Goal: Task Accomplishment & Management: Complete application form

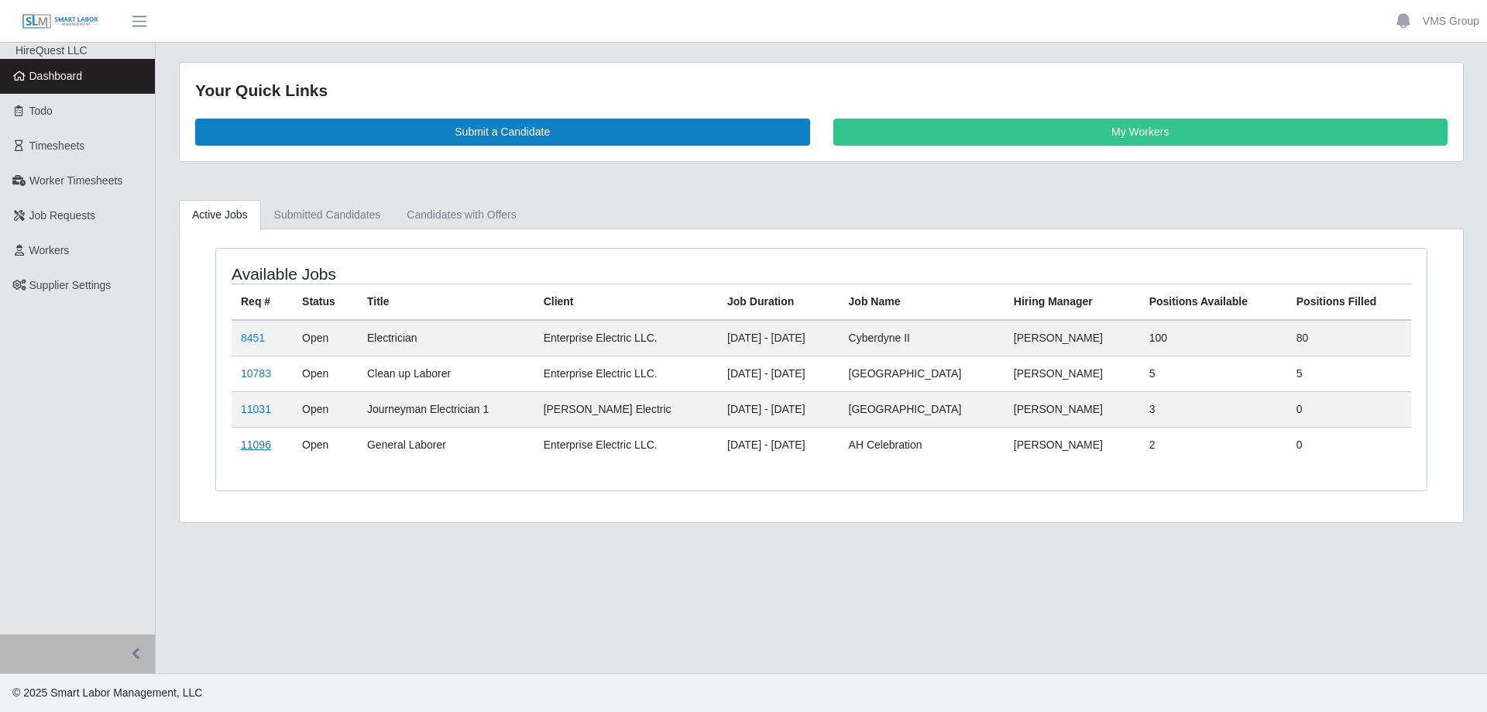
click at [254, 450] on link "11096" at bounding box center [256, 444] width 30 height 12
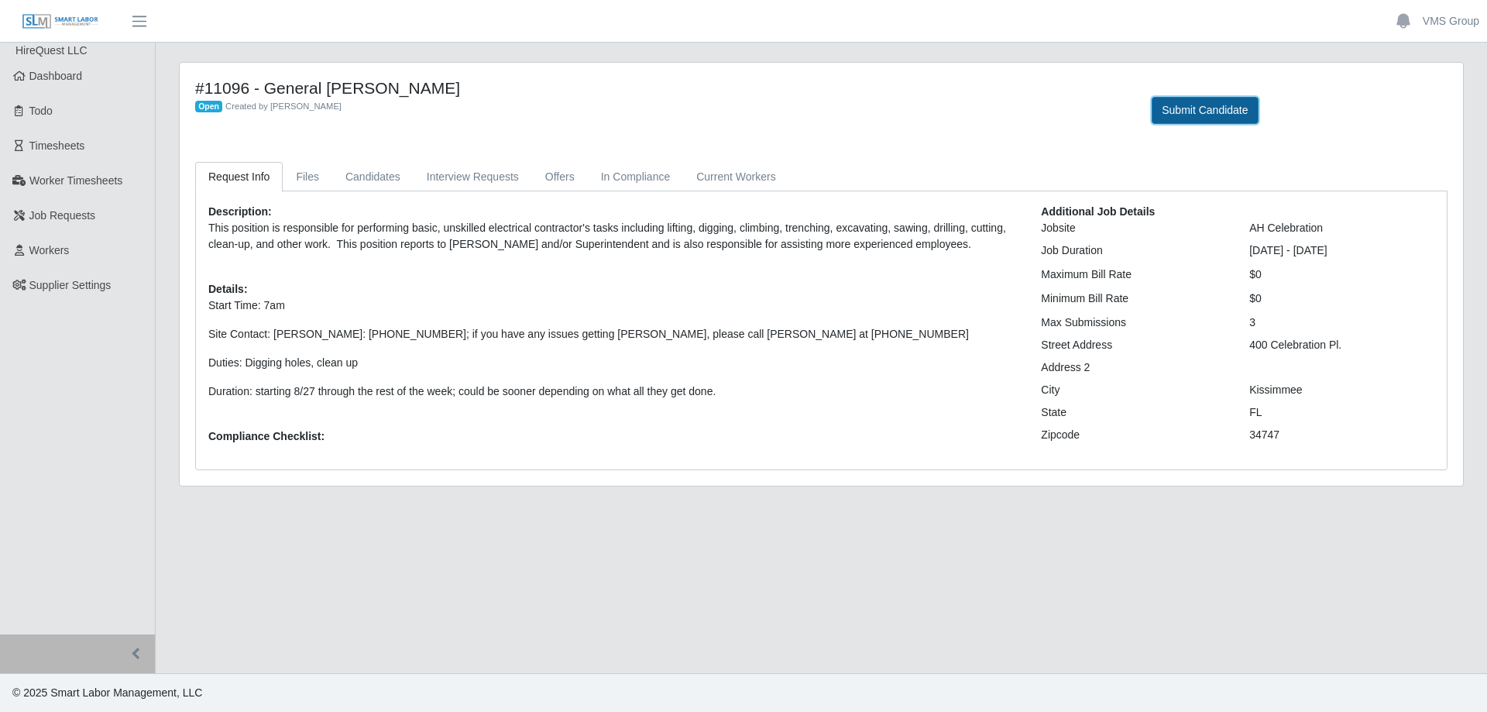
click at [1220, 109] on button "Submit Candidate" at bounding box center [1204, 110] width 106 height 27
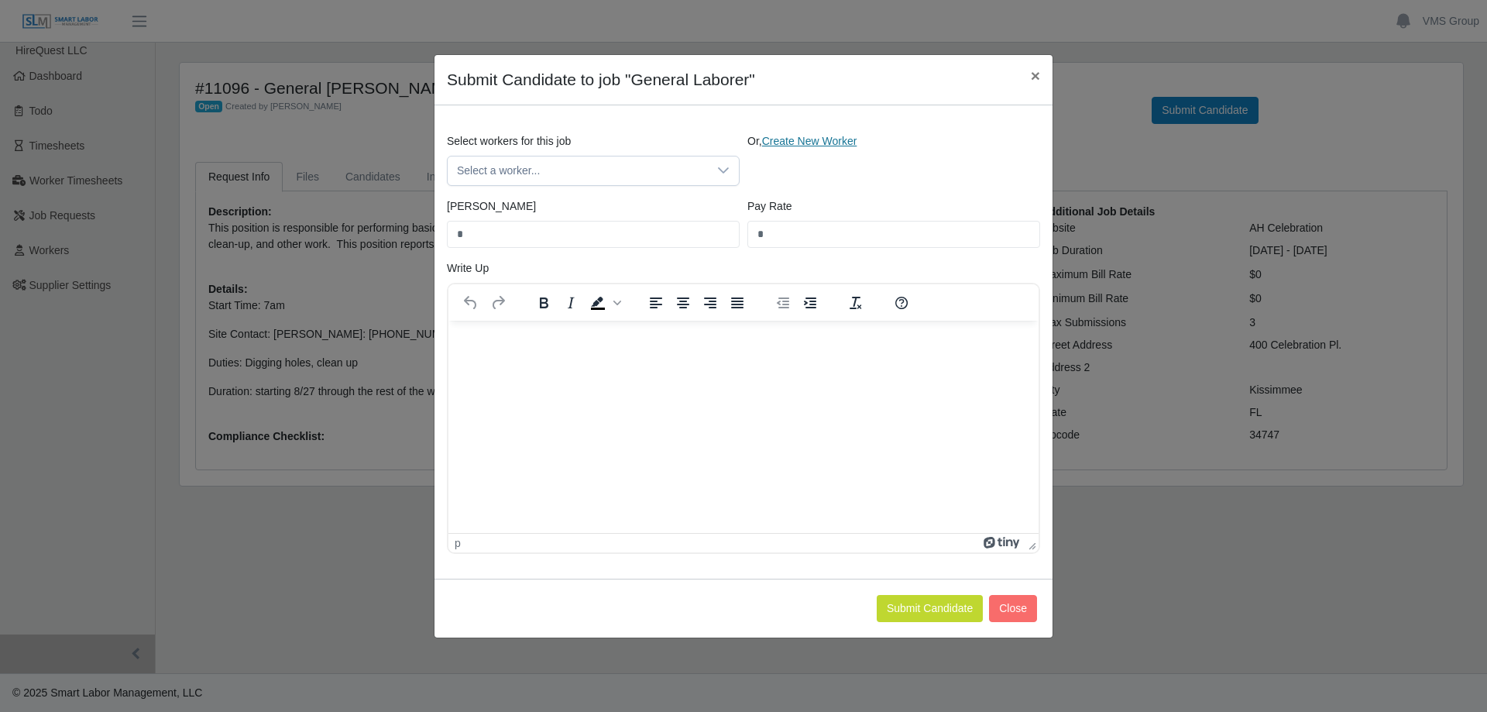
click at [829, 136] on link "Create New Worker" at bounding box center [809, 141] width 95 height 12
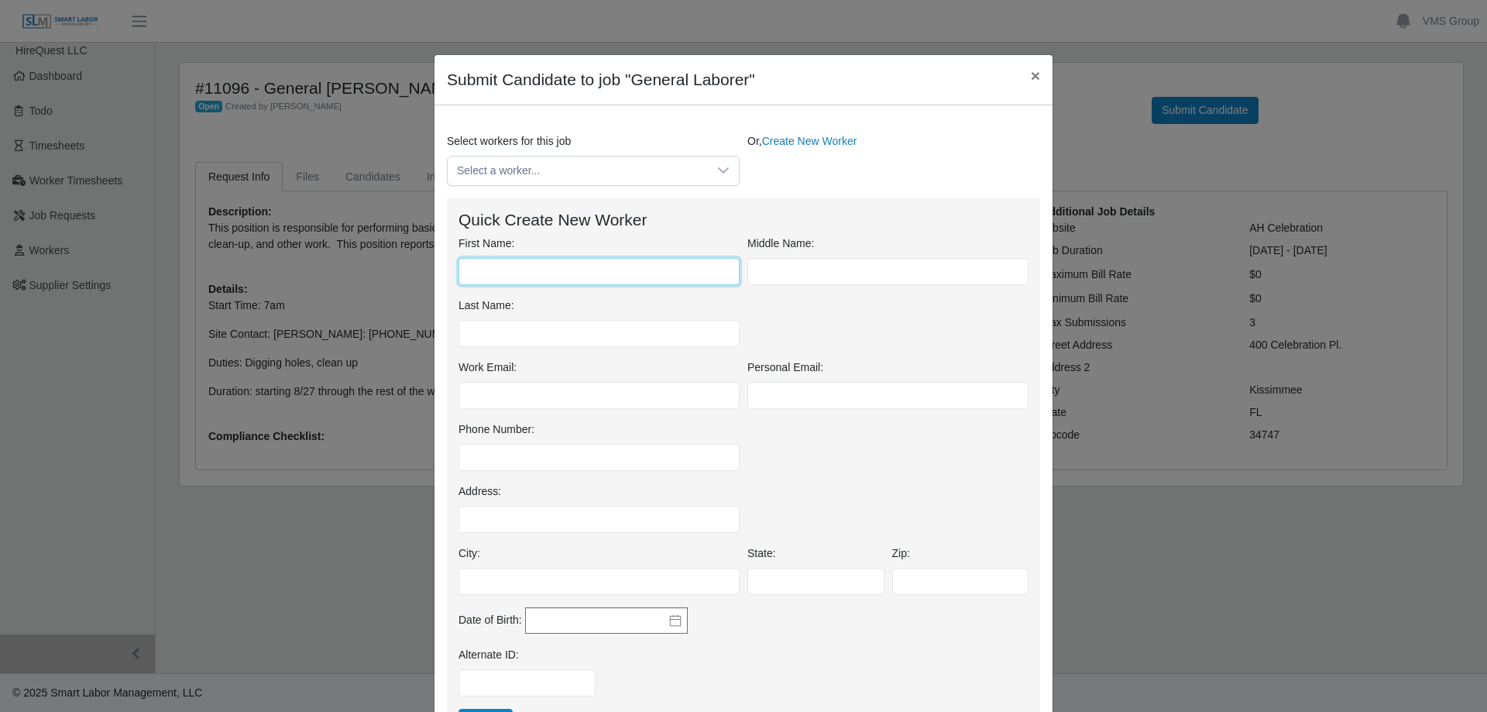
click at [536, 269] on input "First Name:" at bounding box center [598, 271] width 281 height 27
type input "*******"
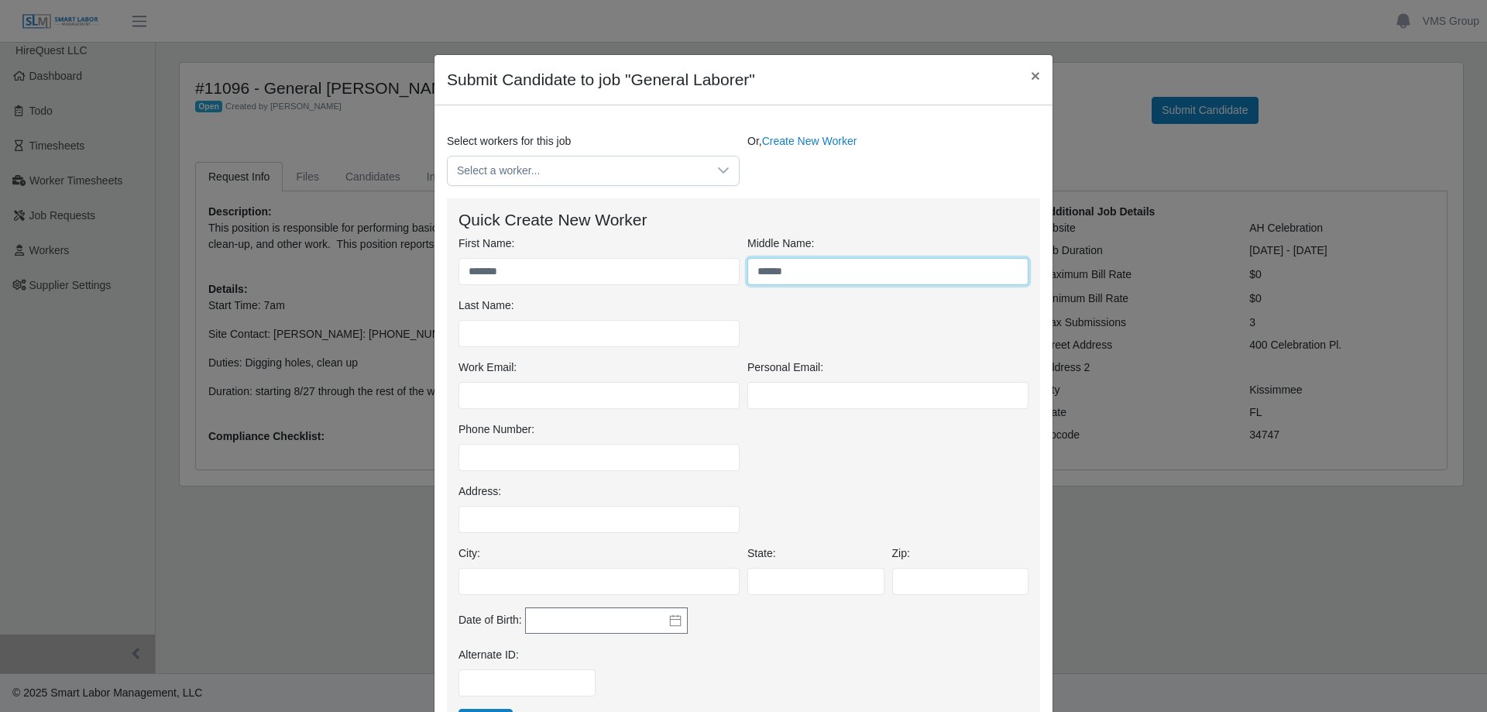
type input "******"
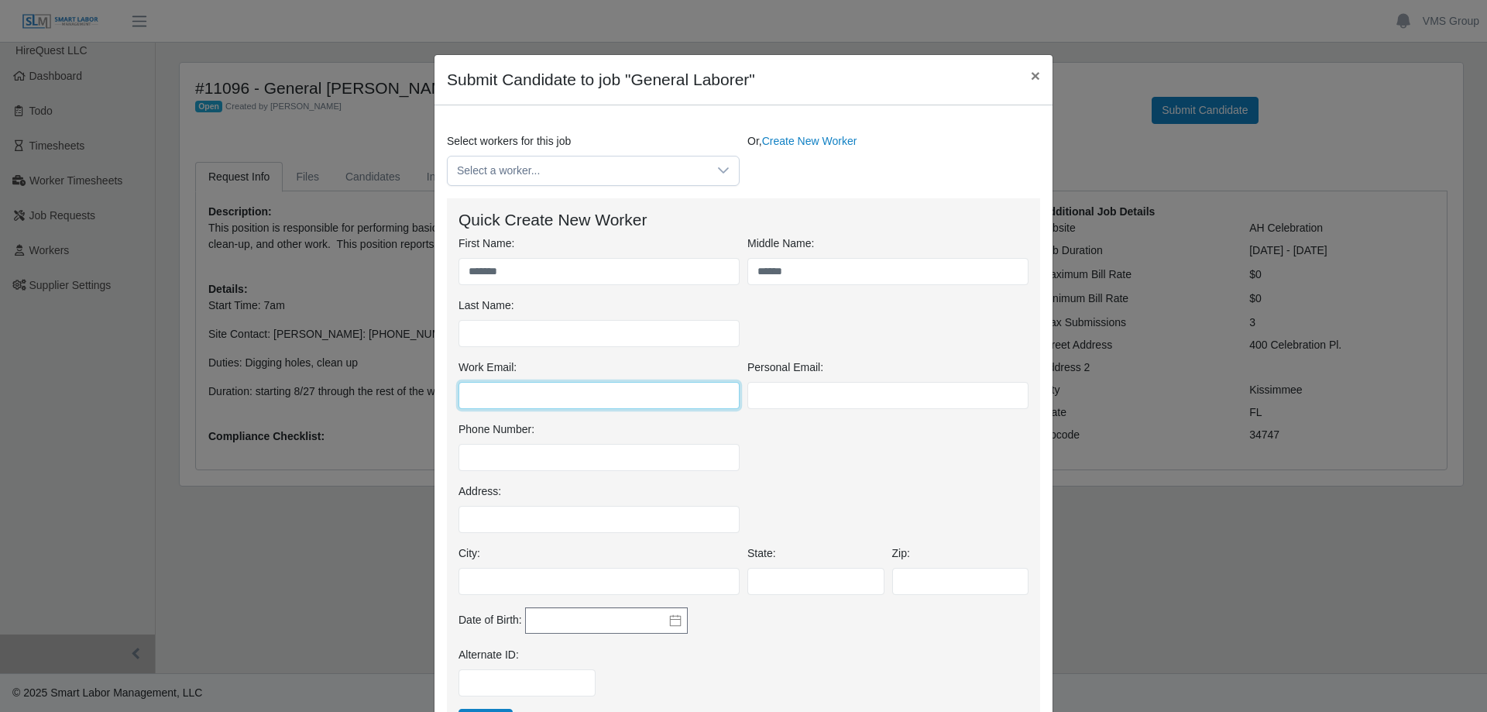
click at [527, 400] on input "Work Email:" at bounding box center [598, 395] width 281 height 27
type input "*"
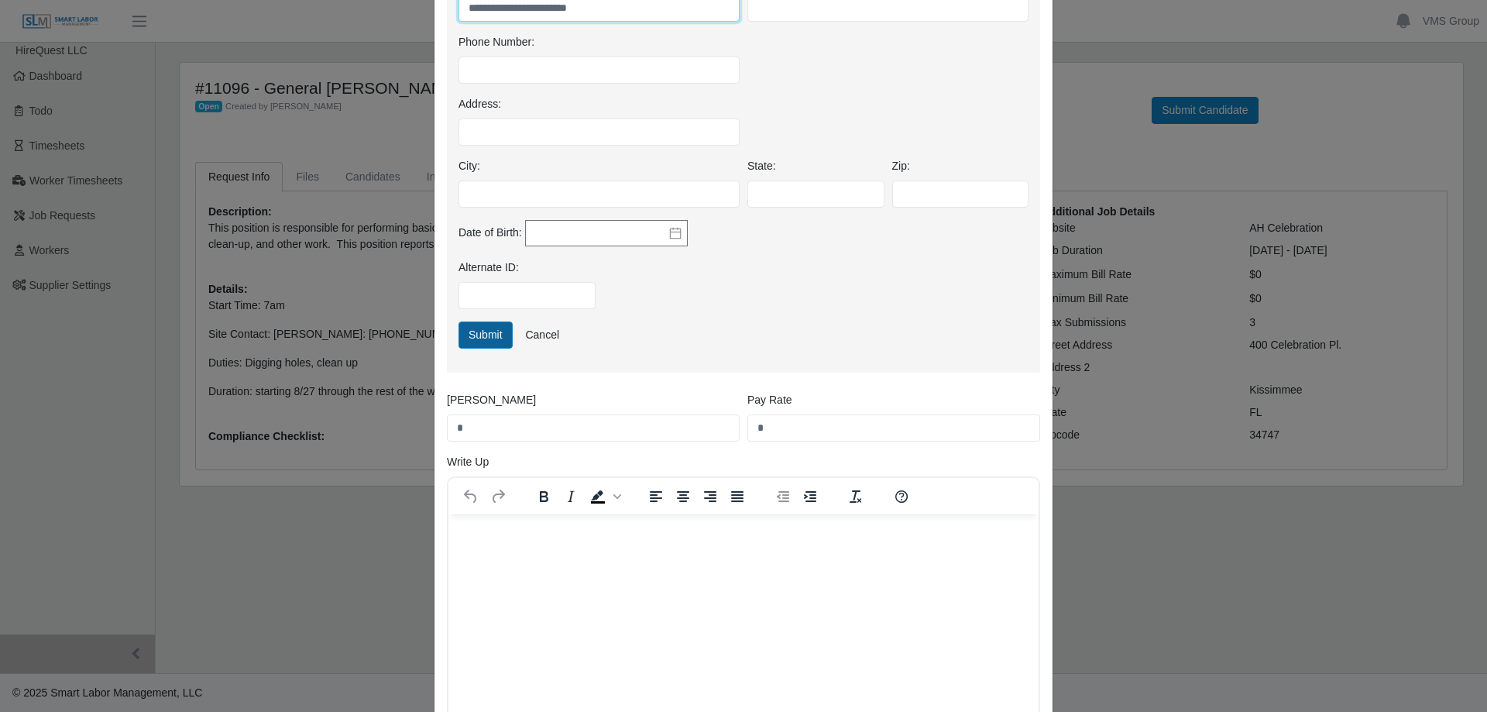
type input "**********"
click at [478, 335] on button "Submit" at bounding box center [485, 334] width 54 height 27
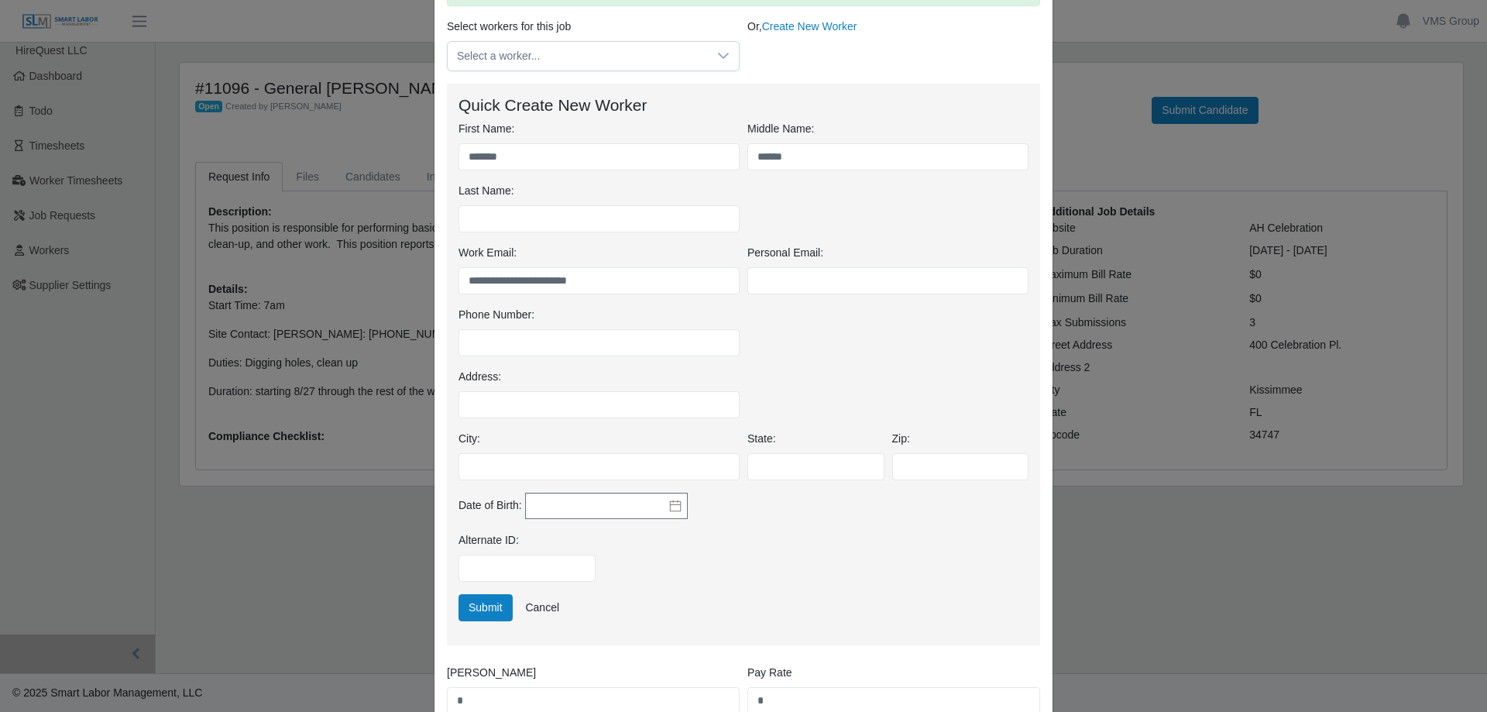
scroll to position [49, 0]
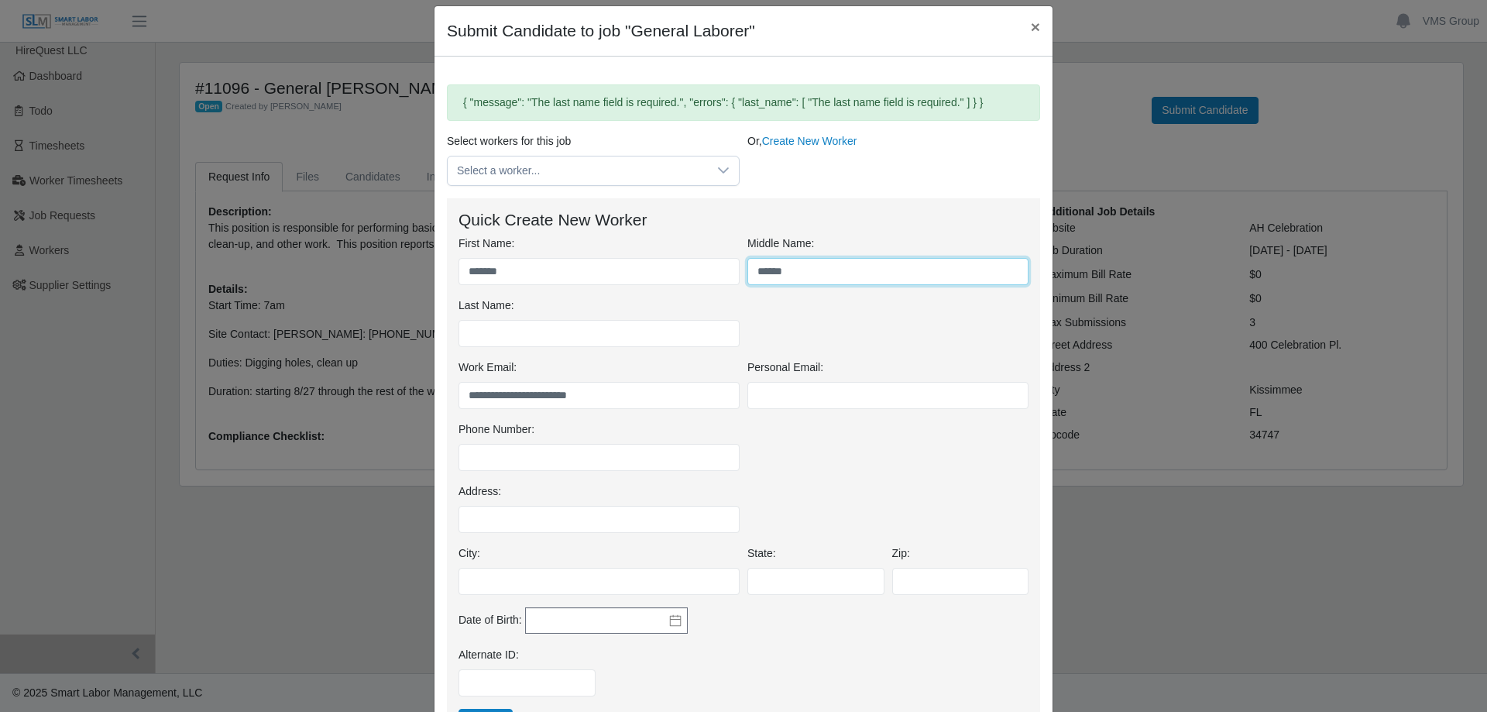
drag, startPoint x: 793, startPoint y: 271, endPoint x: 632, endPoint y: 271, distance: 161.1
click at [642, 270] on div "First Name: ******* Middle Name: ****** Last Name:" at bounding box center [744, 297] width 578 height 124
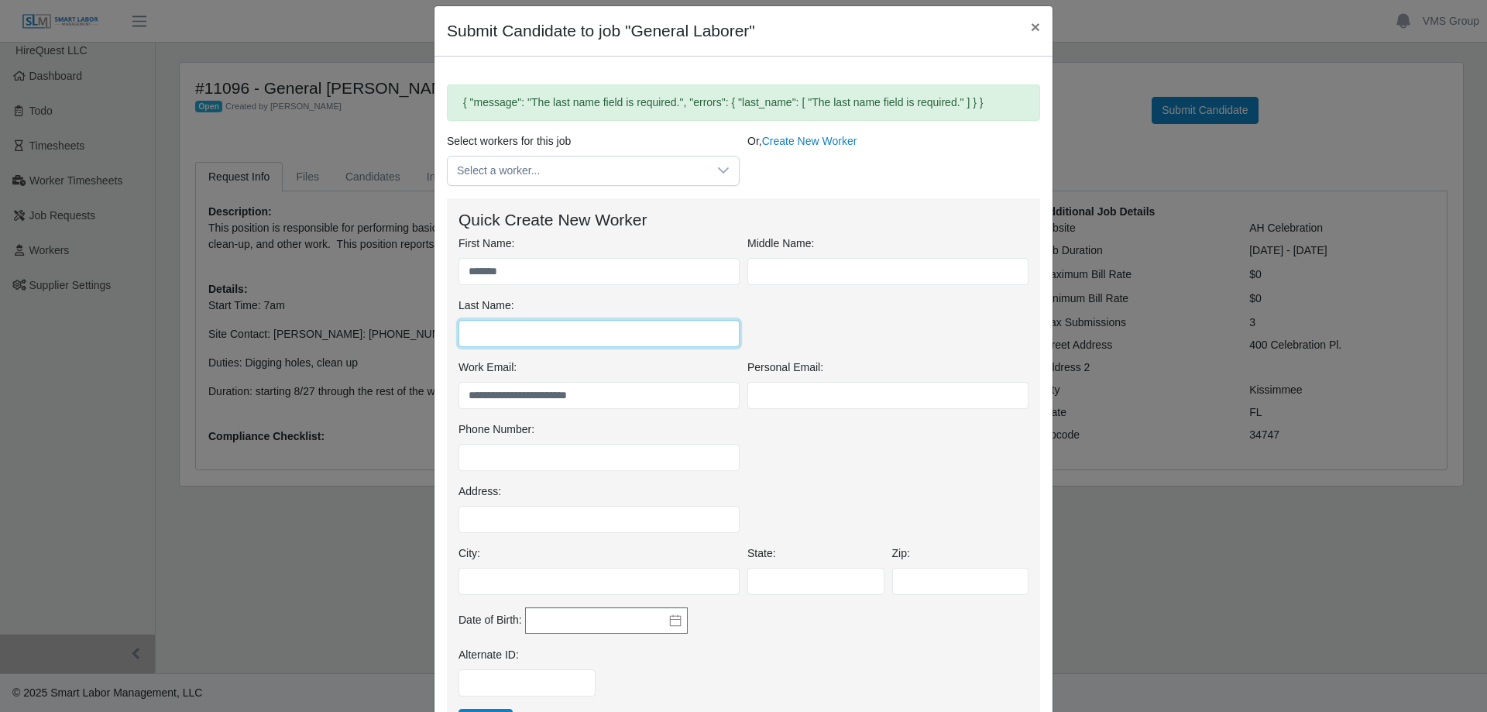
click at [585, 331] on input "Last Name:" at bounding box center [598, 333] width 281 height 27
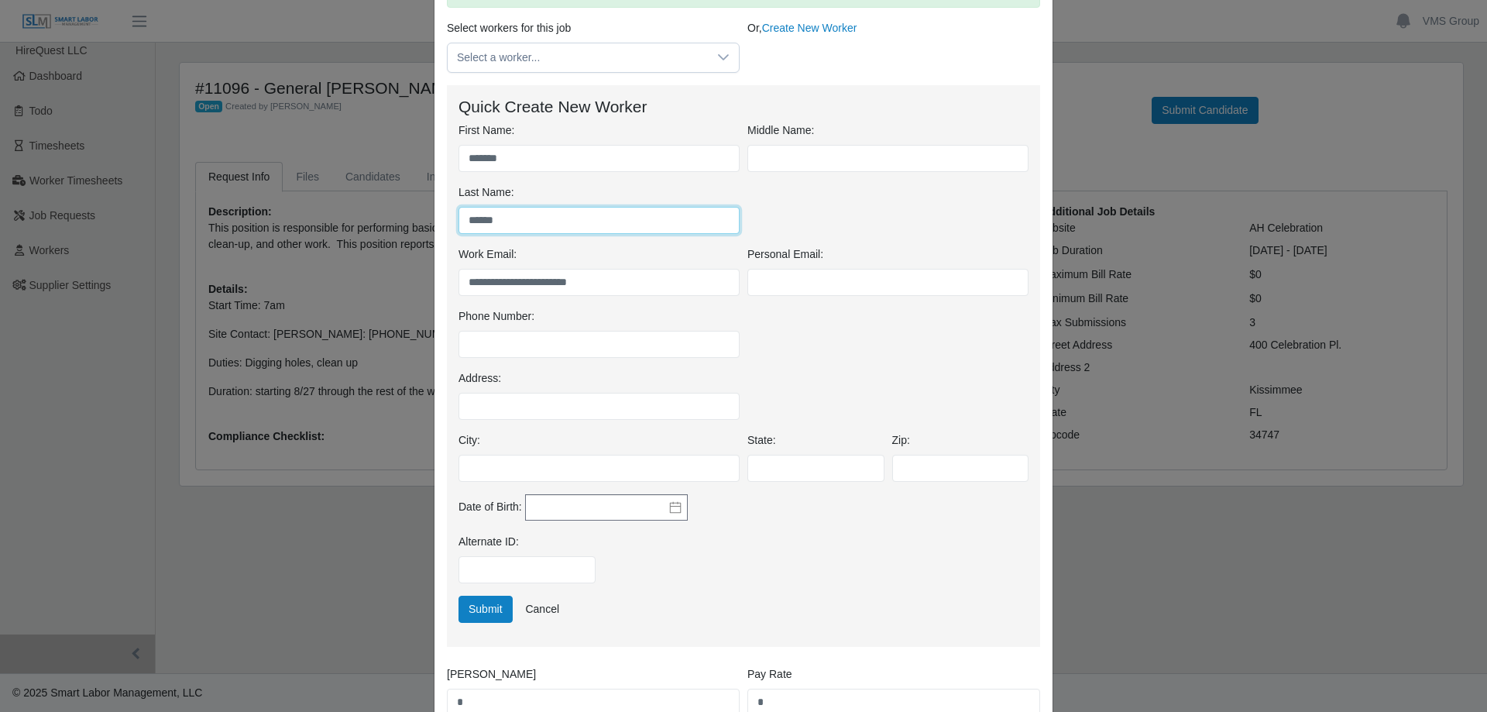
scroll to position [578, 0]
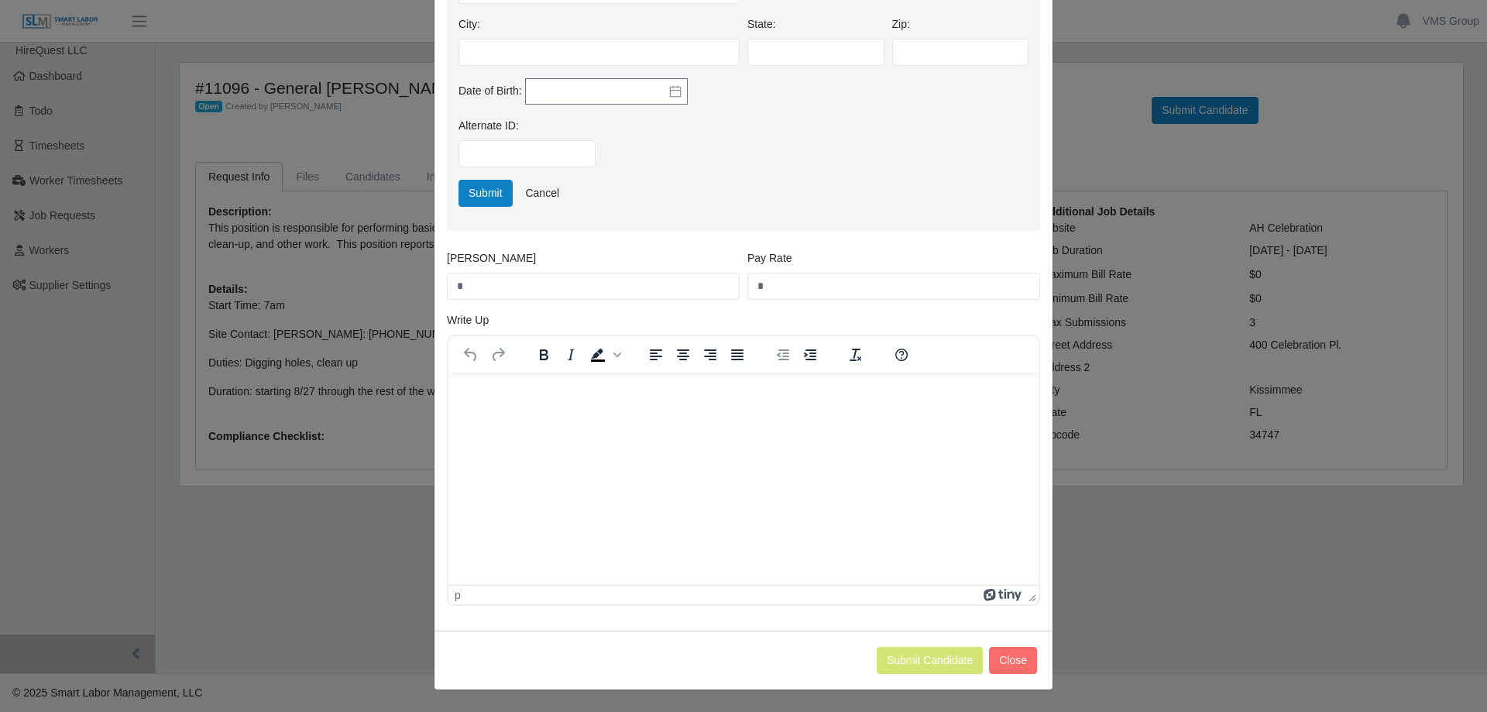
type input "******"
click at [472, 179] on div "Alternate ID:" at bounding box center [744, 149] width 578 height 62
click at [472, 190] on button "Submit" at bounding box center [485, 193] width 54 height 27
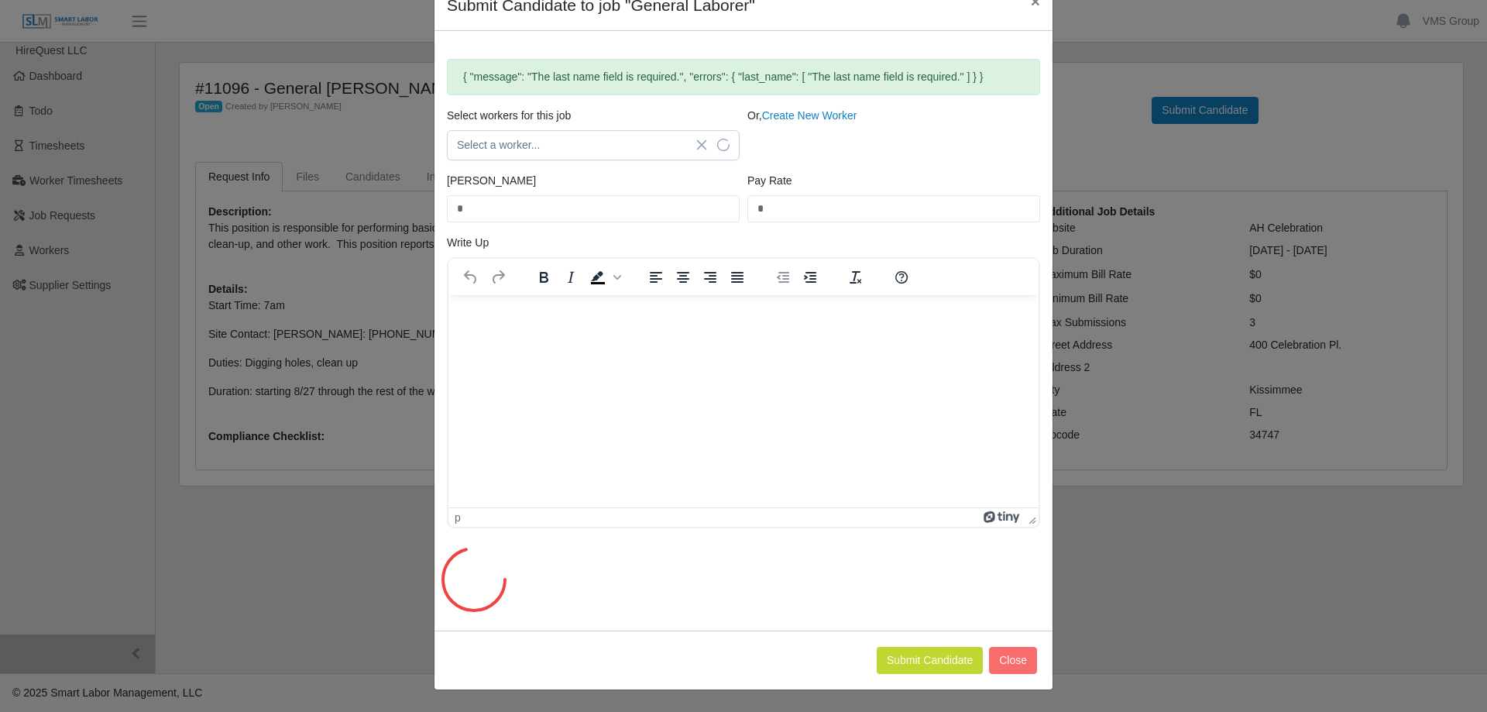
scroll to position [0, 0]
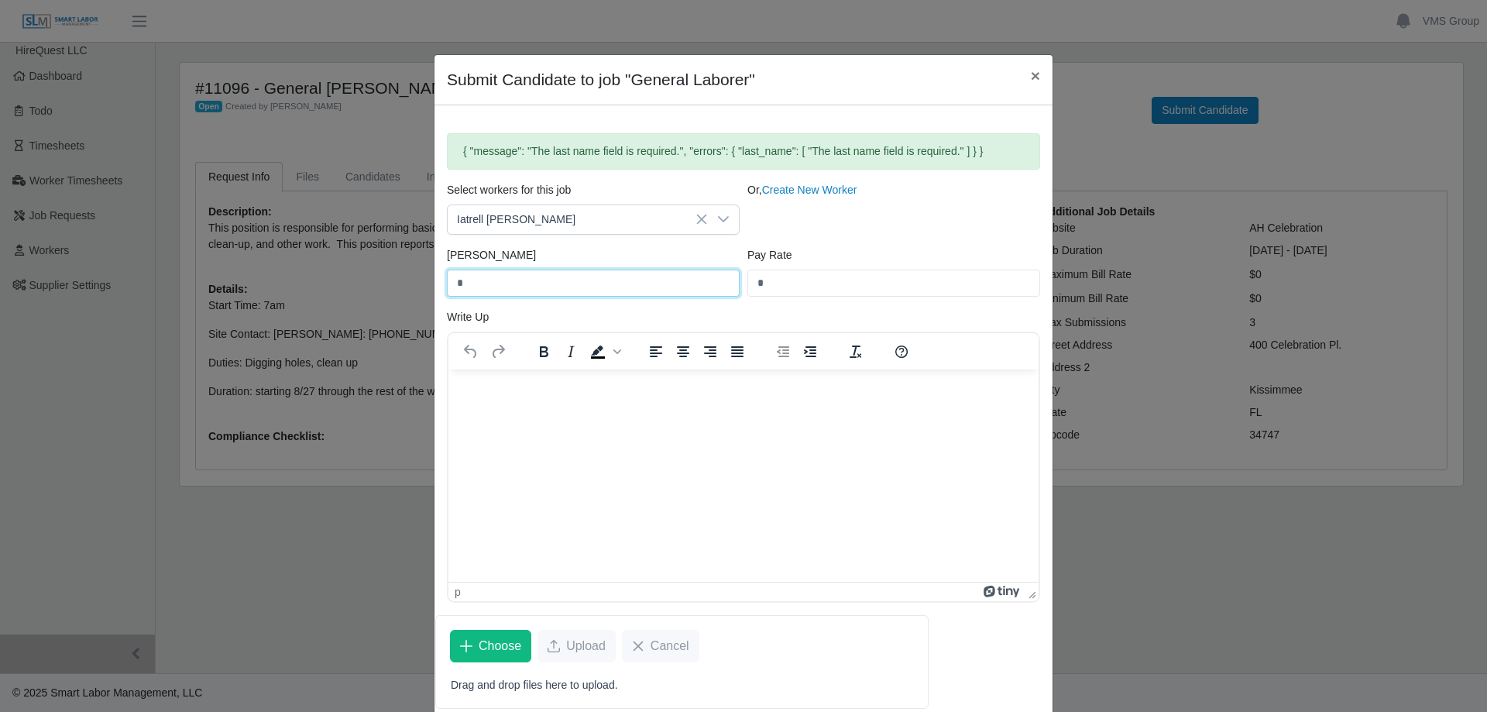
drag, startPoint x: 516, startPoint y: 276, endPoint x: 402, endPoint y: 297, distance: 115.9
click at [402, 297] on div "Submit Candidate to job "General Laborer" × { "message": "The last name field i…" at bounding box center [743, 356] width 1487 height 712
type input "*****"
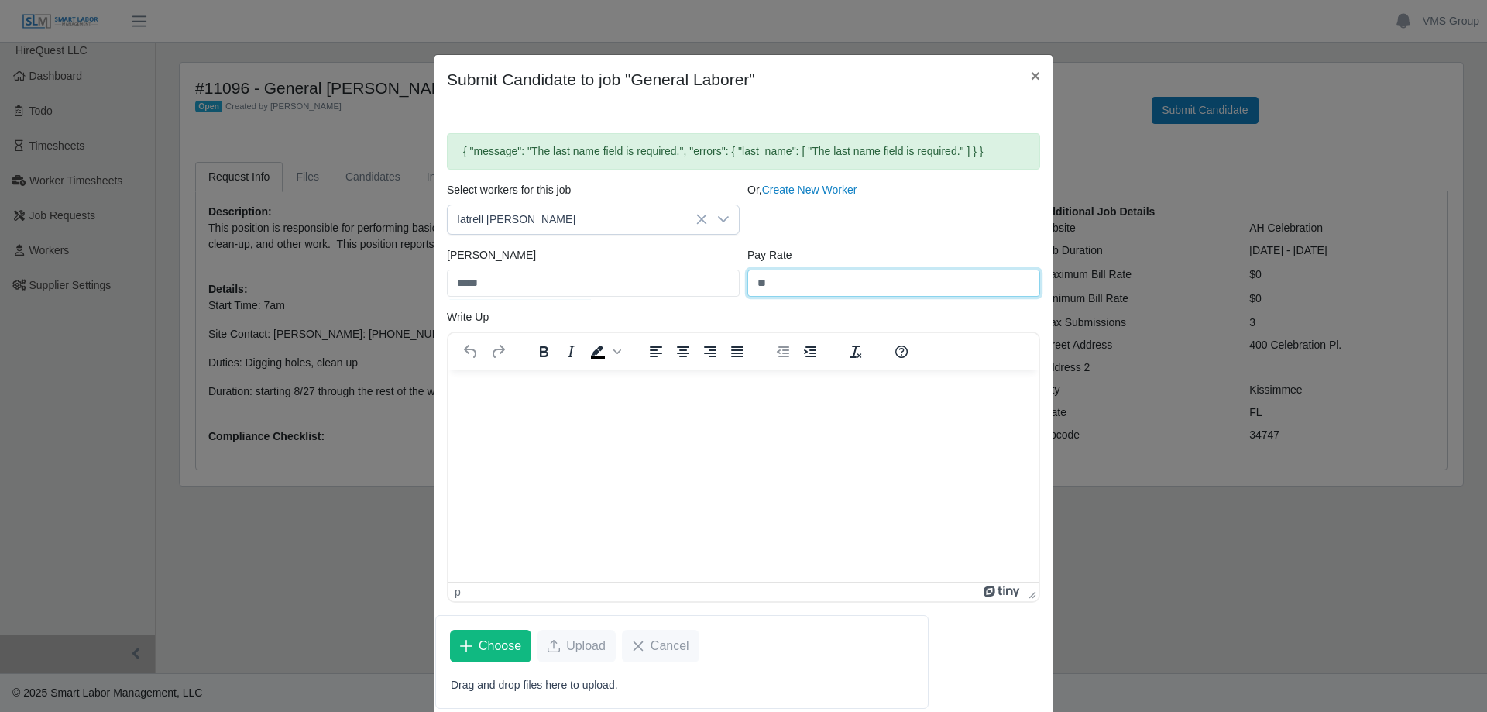
type input "**"
drag, startPoint x: 538, startPoint y: 322, endPoint x: 552, endPoint y: 318, distance: 14.5
click at [540, 321] on div "Write Up To open the popup, press Shift+Enter p" at bounding box center [743, 455] width 601 height 293
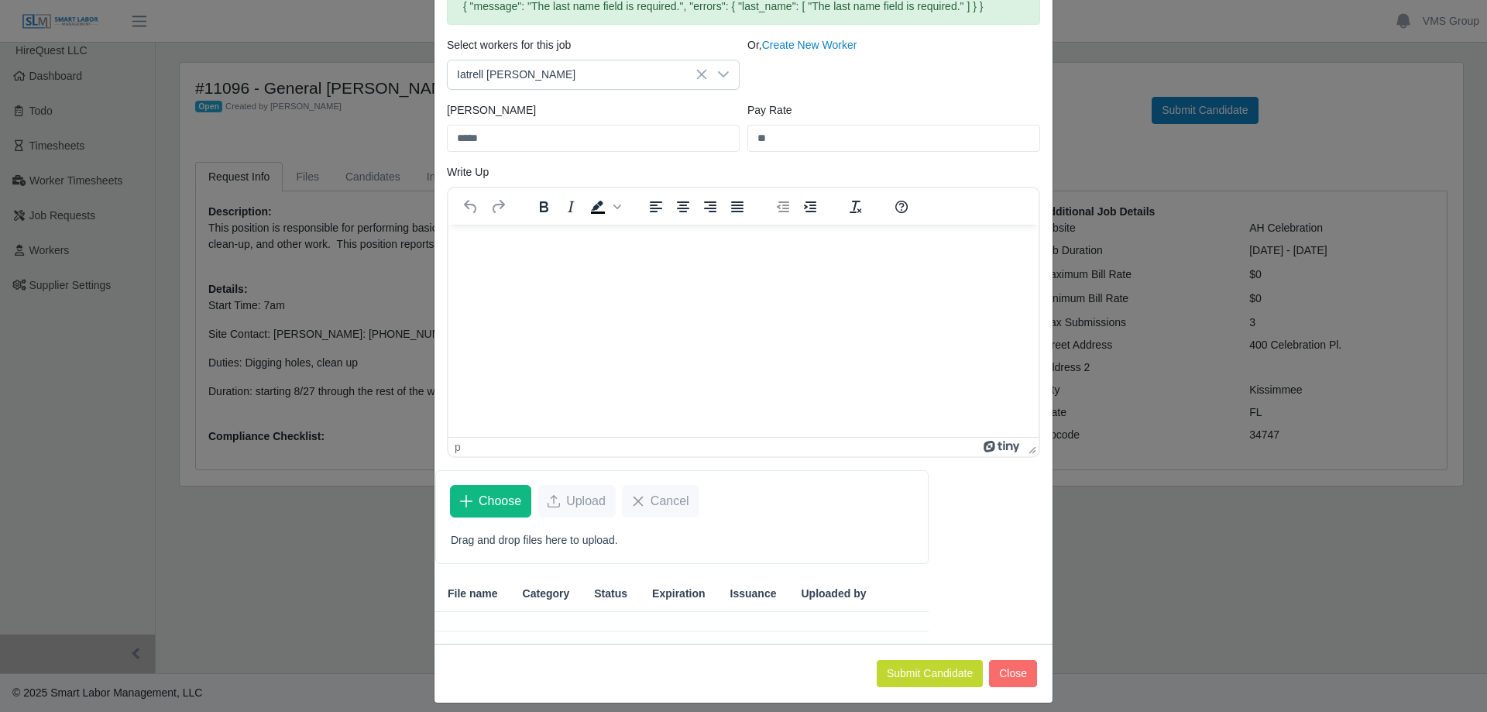
scroll to position [158, 0]
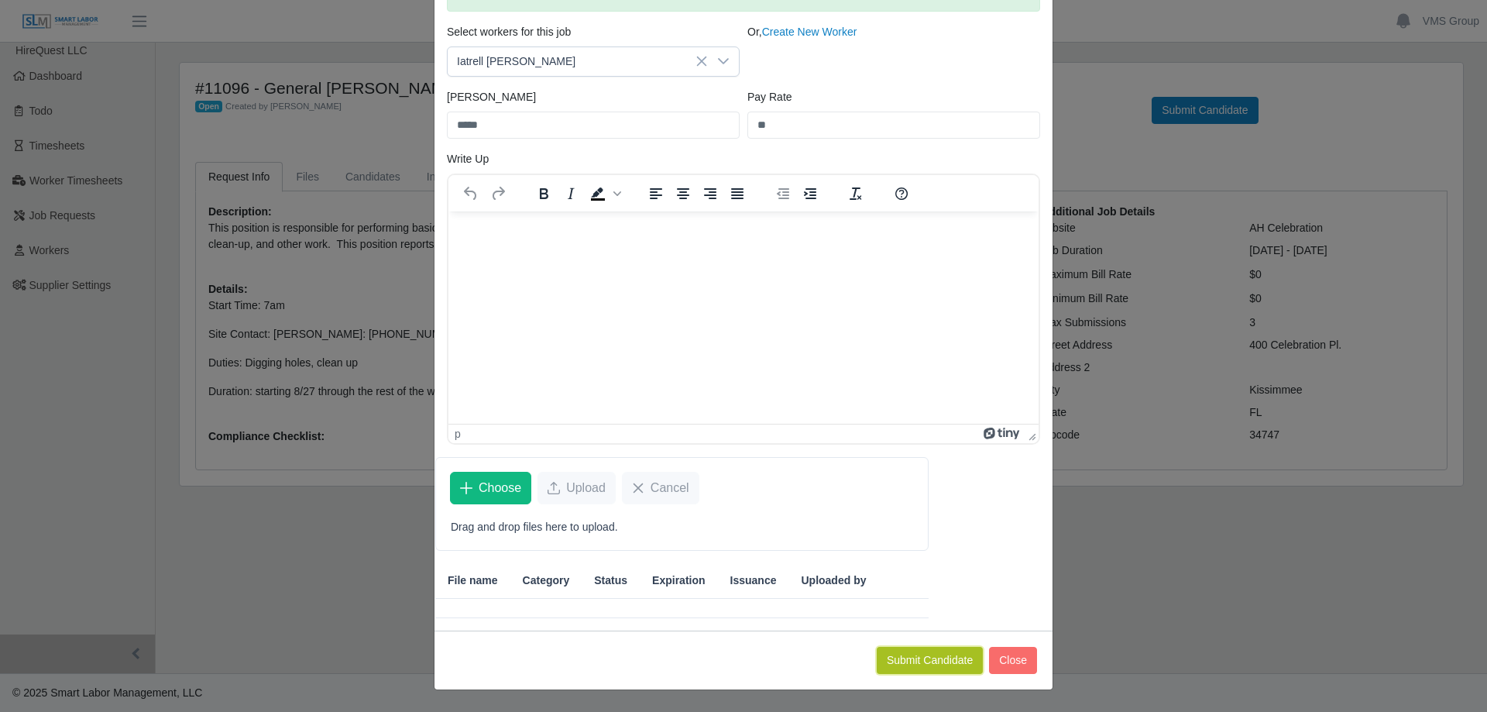
click at [930, 668] on button "Submit Candidate" at bounding box center [930, 660] width 106 height 27
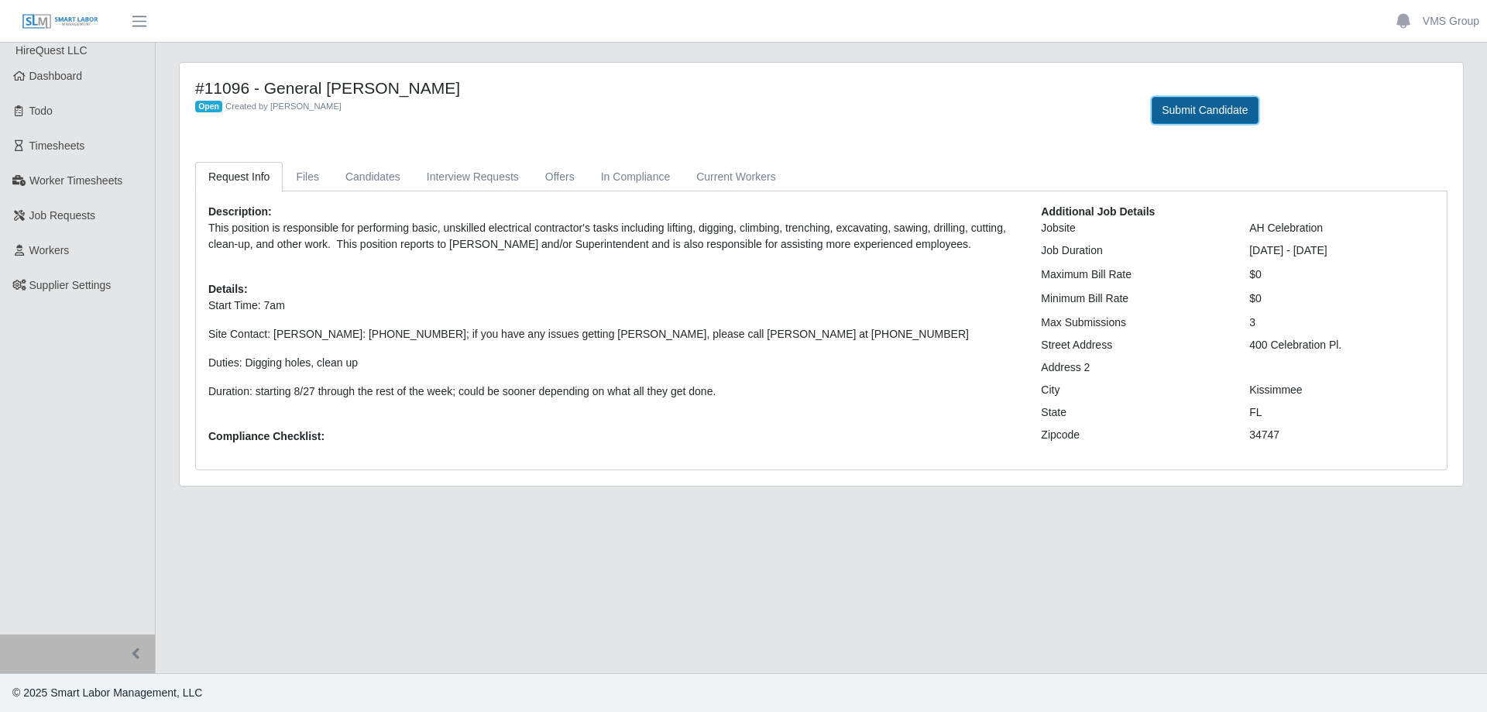
click at [1209, 122] on button "Submit Candidate" at bounding box center [1204, 110] width 106 height 27
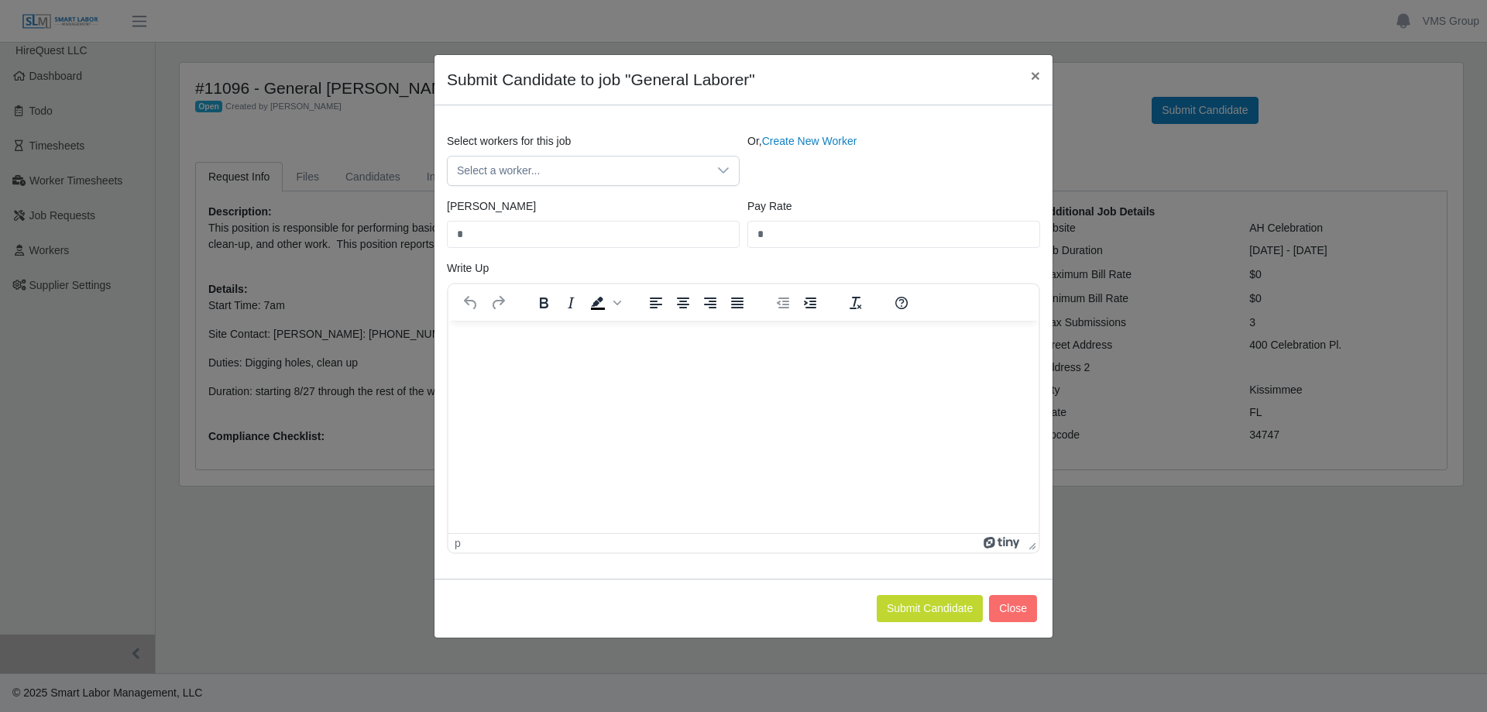
click at [812, 149] on div "Or, Create New Worker" at bounding box center [893, 159] width 300 height 53
click at [813, 146] on link "Create New Worker" at bounding box center [809, 141] width 95 height 12
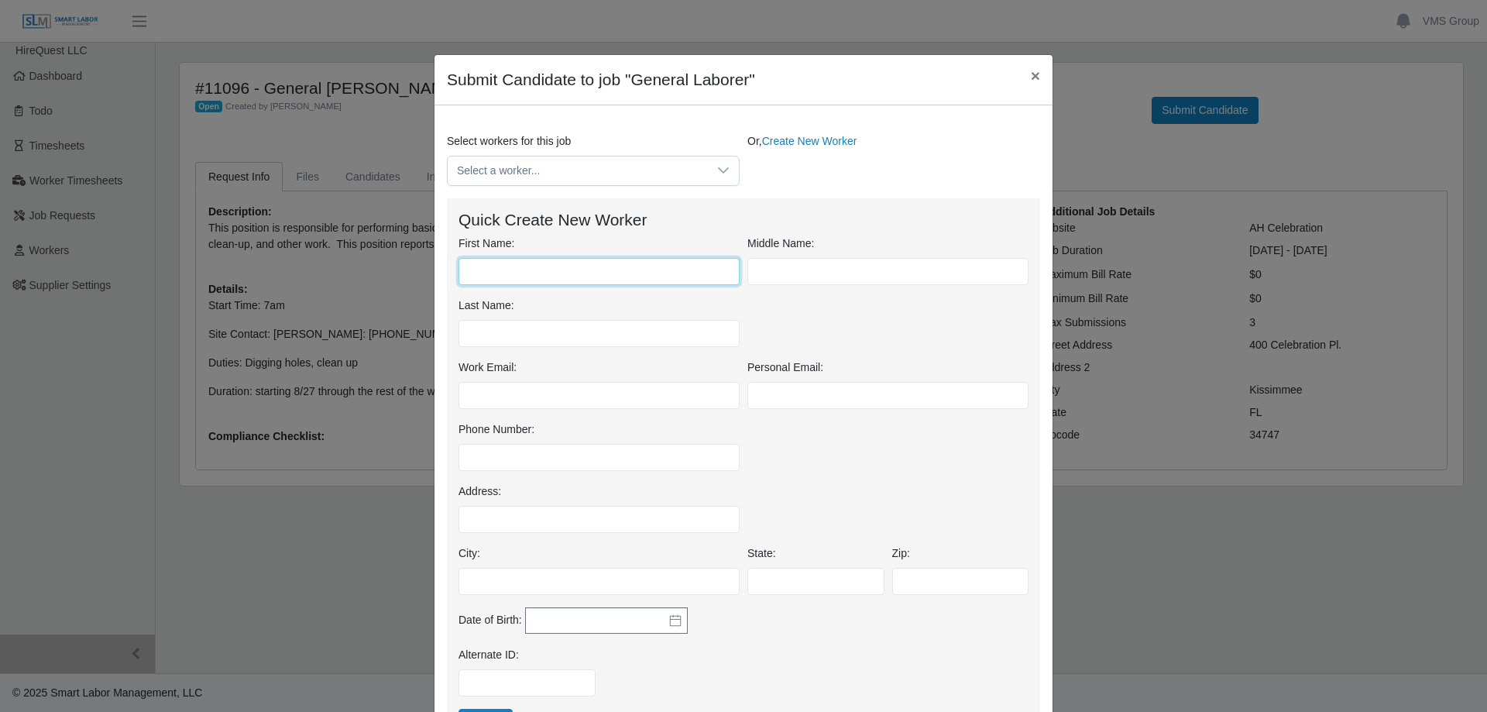
click at [543, 266] on input "First Name:" at bounding box center [598, 271] width 281 height 27
type input "********"
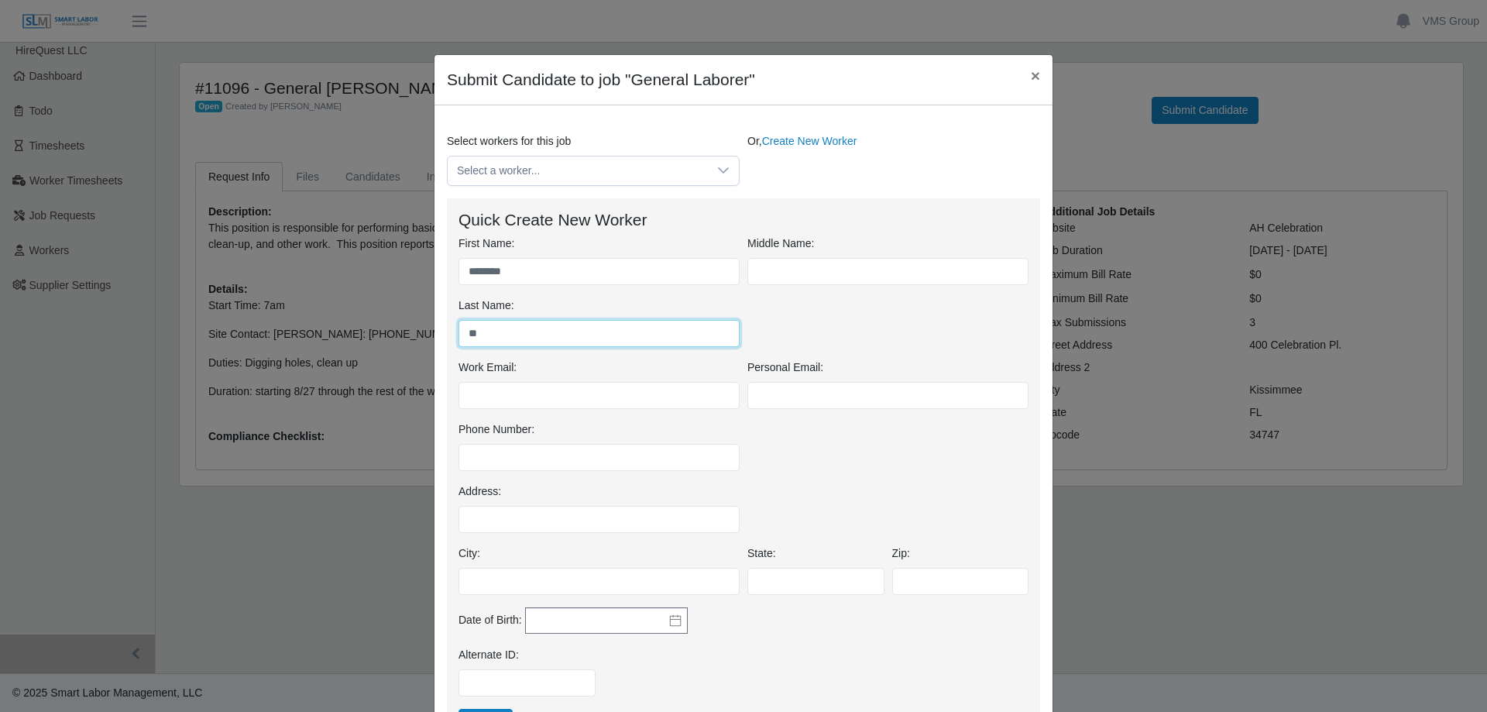
type input "*"
type input "******"
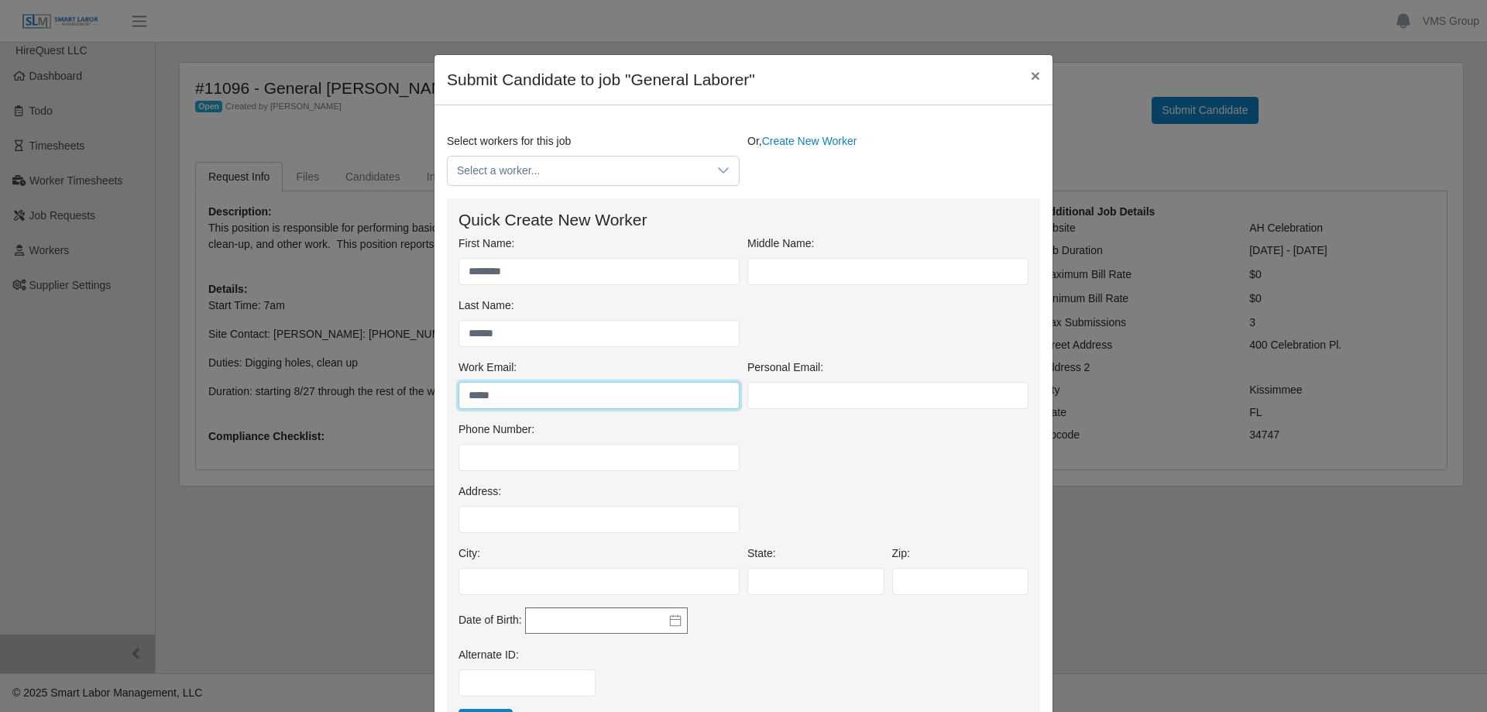
type input "**********"
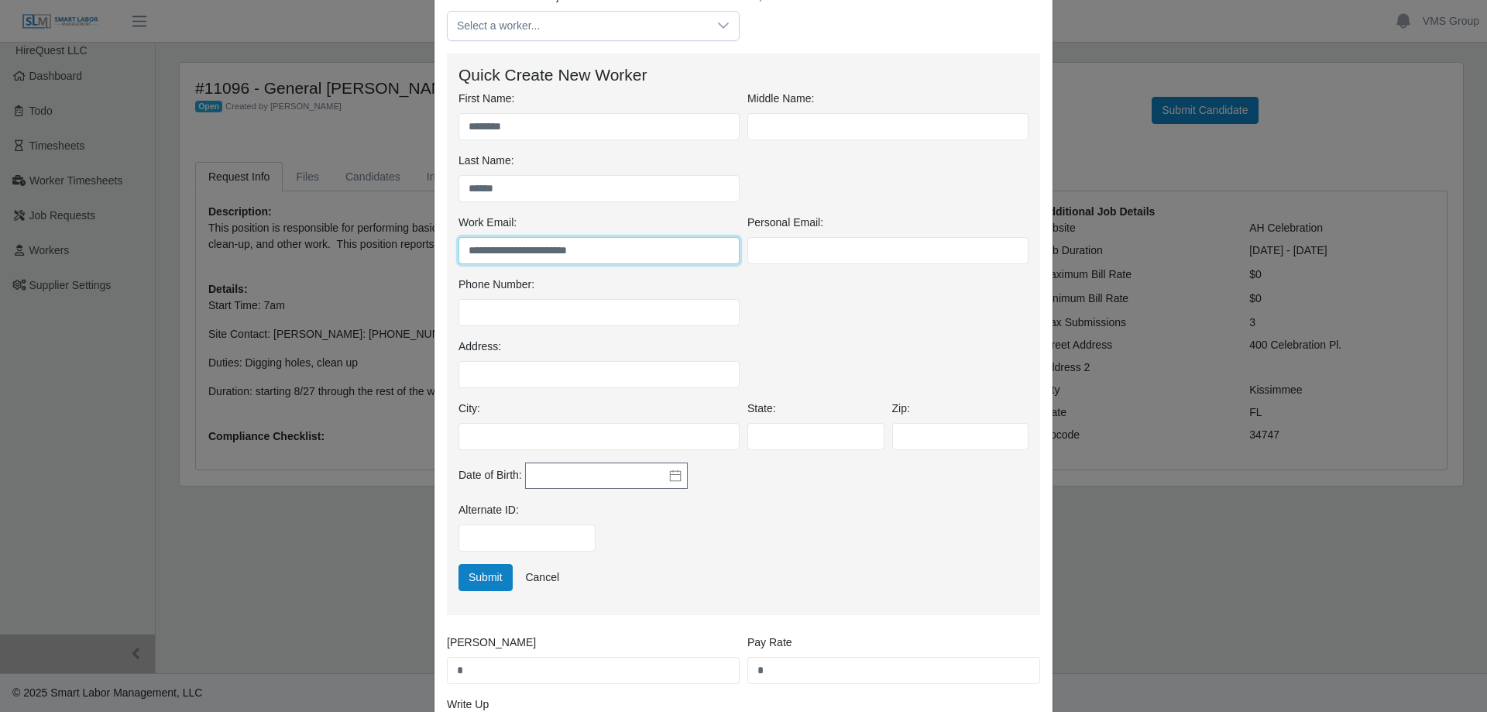
scroll to position [310, 0]
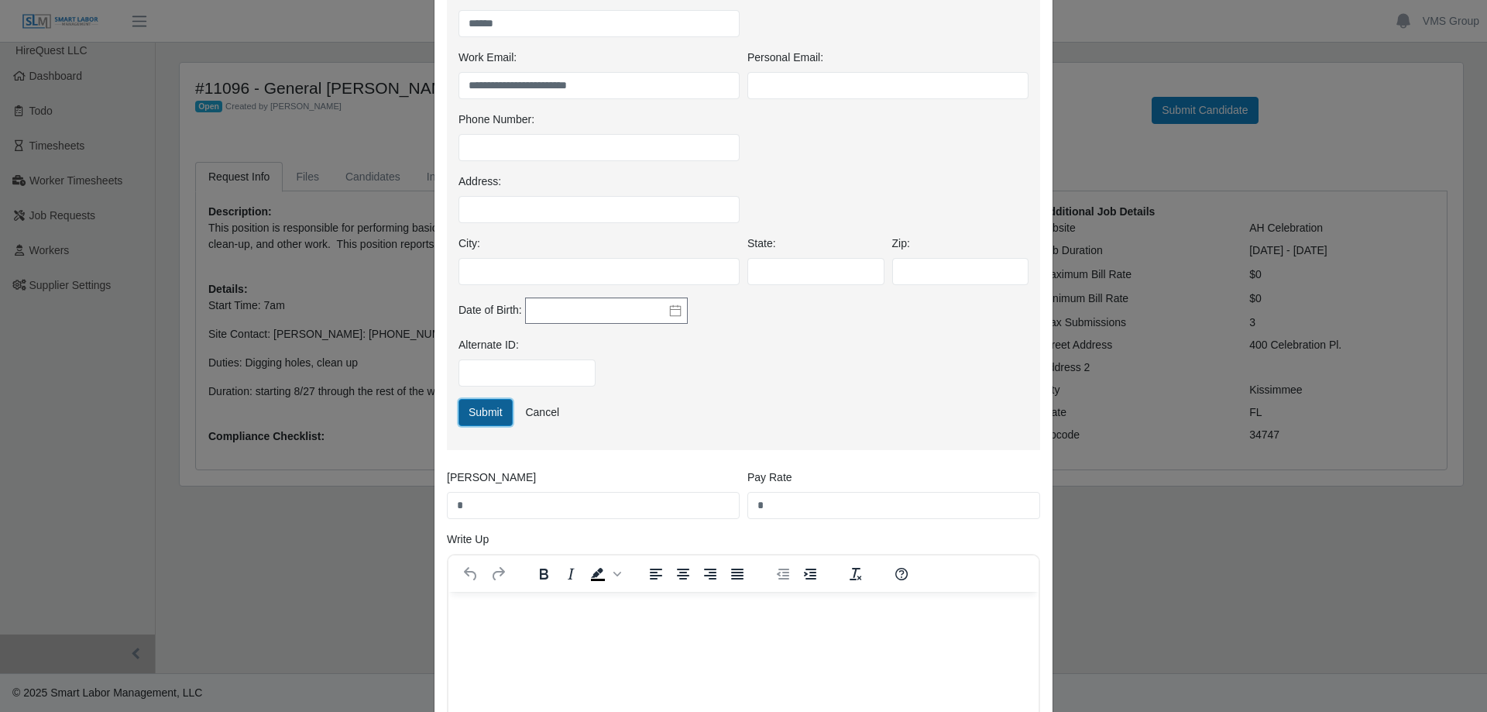
click at [460, 416] on button "Submit" at bounding box center [485, 412] width 54 height 27
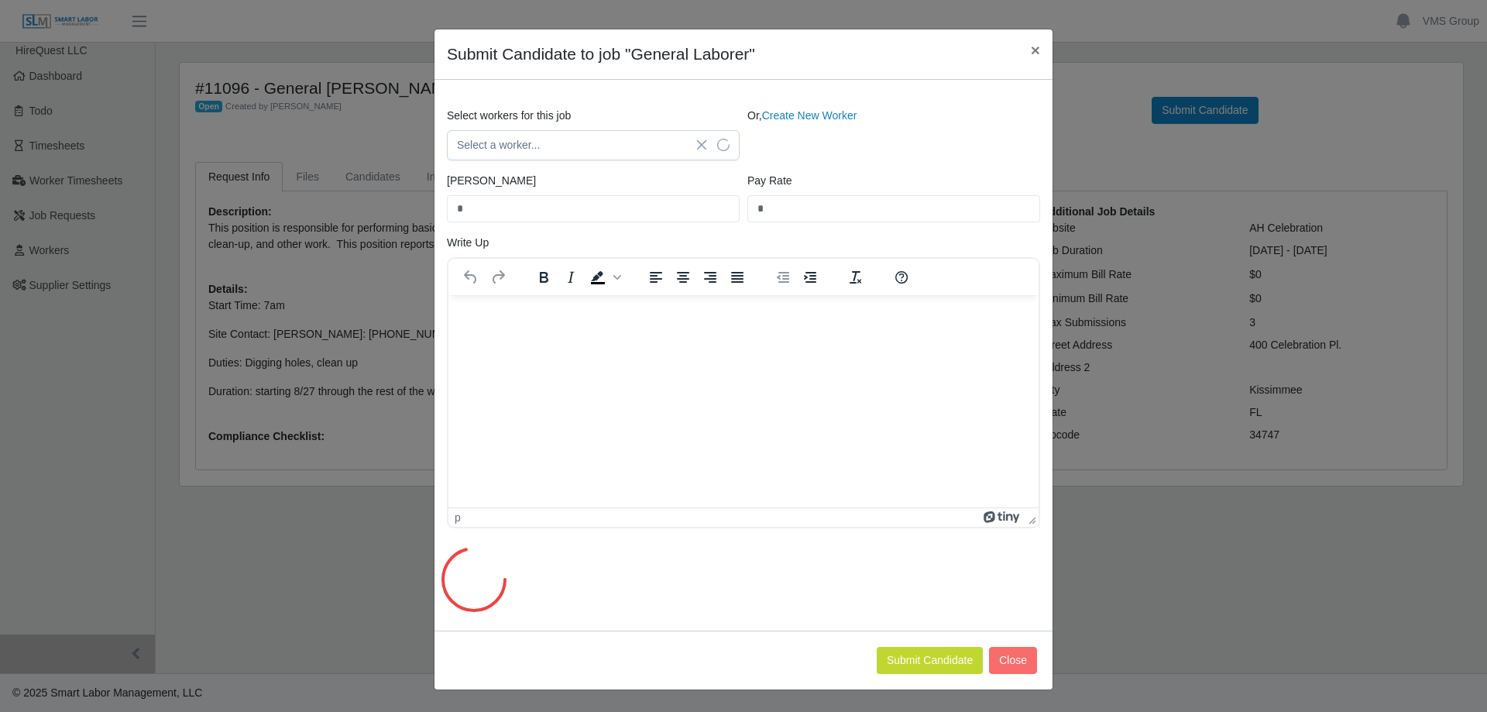
scroll to position [0, 0]
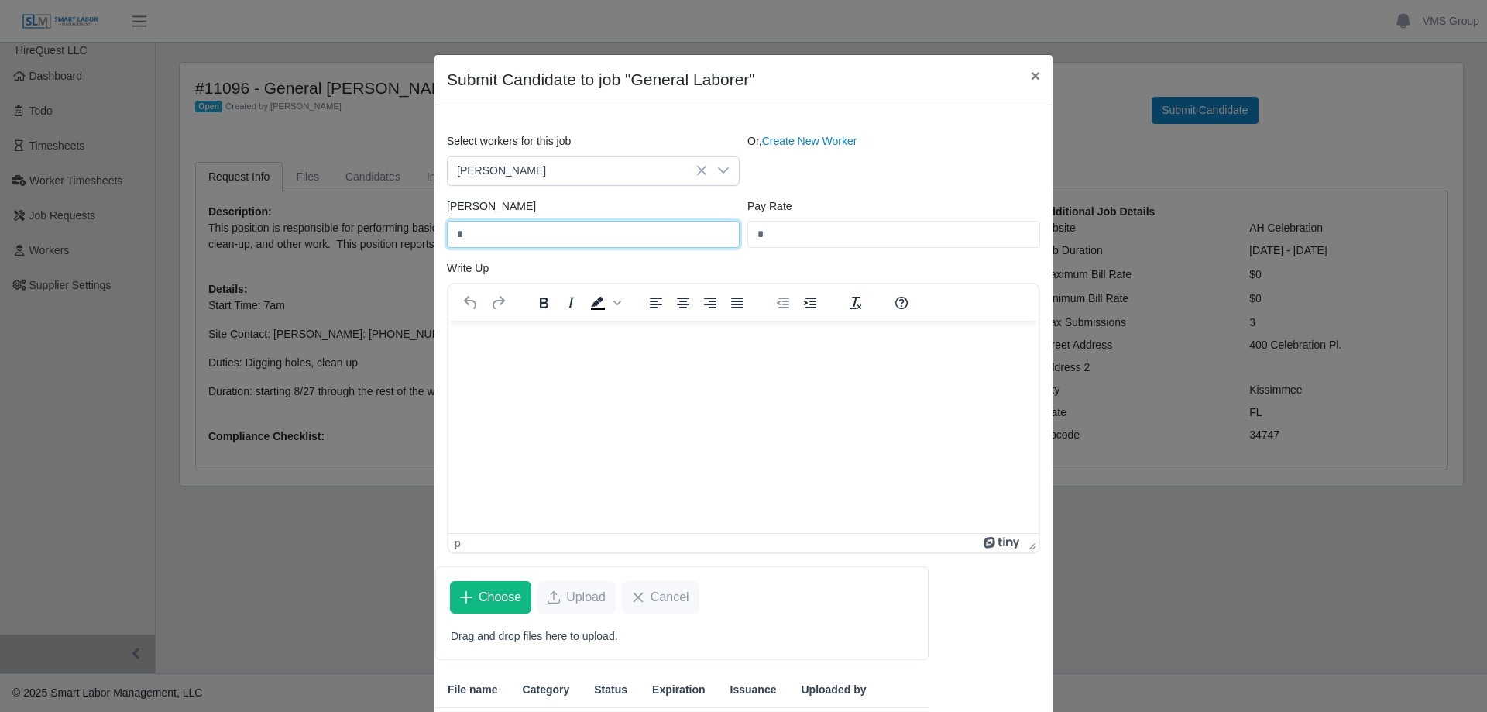
drag, startPoint x: 500, startPoint y: 232, endPoint x: 418, endPoint y: 242, distance: 82.8
click at [418, 242] on div "Submit Candidate to job "General Laborer" × Select workers for this job Hezekia…" at bounding box center [743, 356] width 1487 height 712
type input "*****"
type input "**"
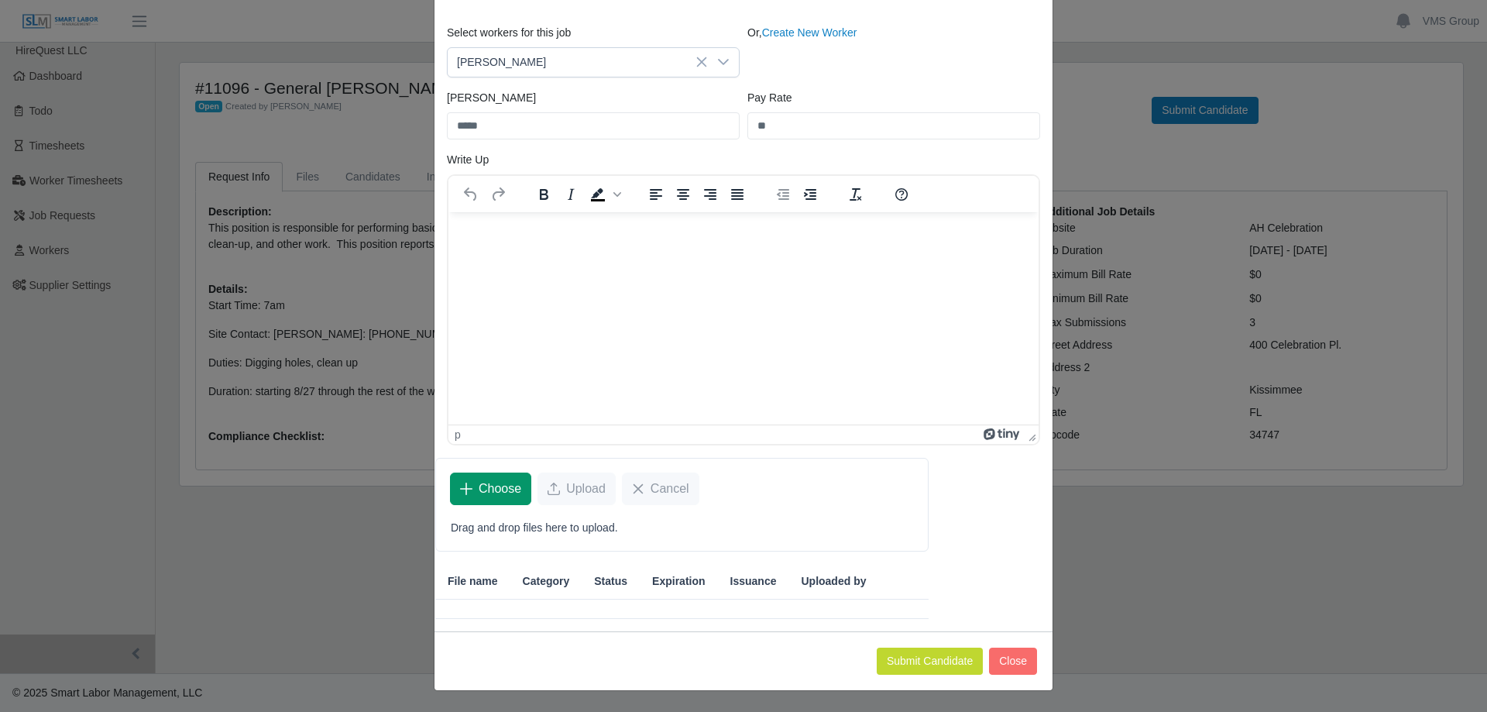
scroll to position [109, 0]
click at [903, 658] on button "Submit Candidate" at bounding box center [930, 660] width 106 height 27
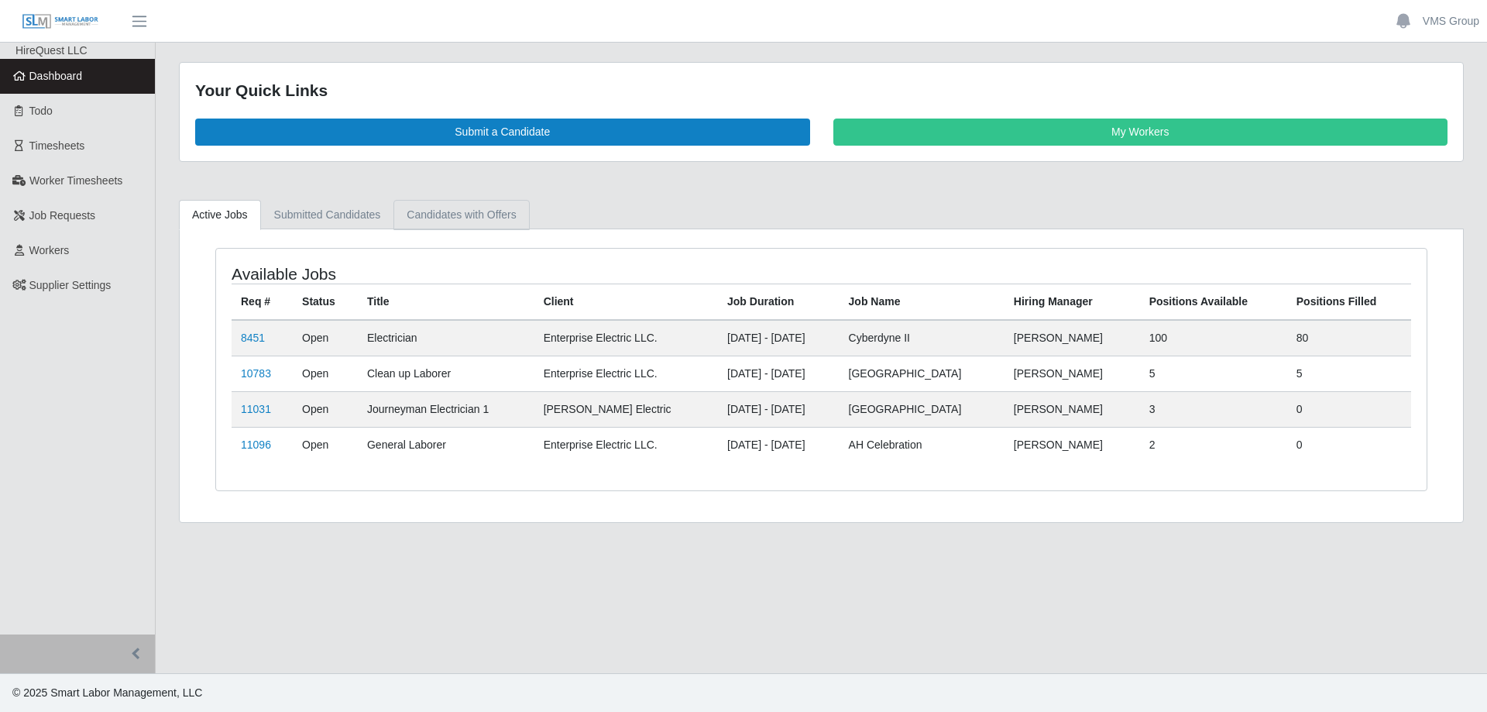
click at [452, 211] on link "Candidates with Offers" at bounding box center [461, 215] width 136 height 30
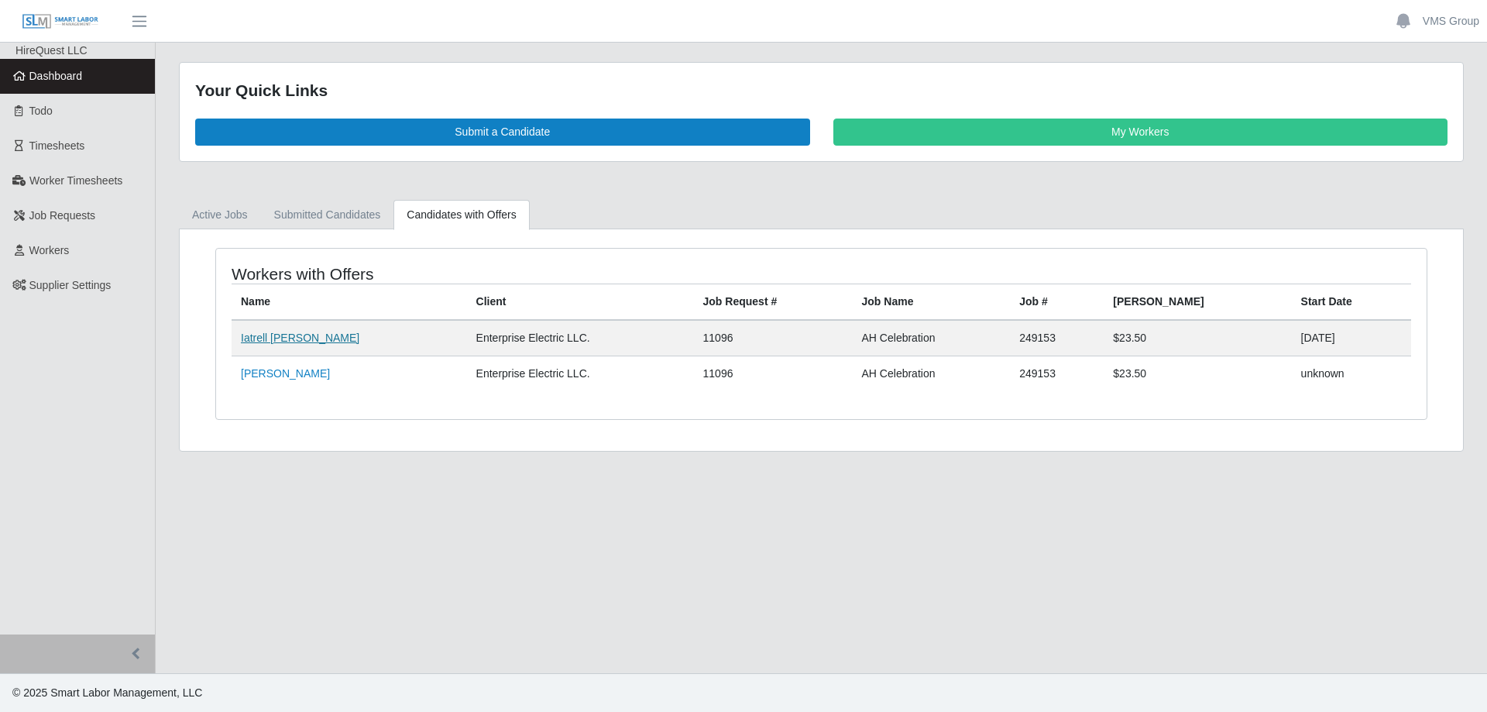
click at [266, 341] on link "Iatrell Toombs" at bounding box center [300, 337] width 118 height 12
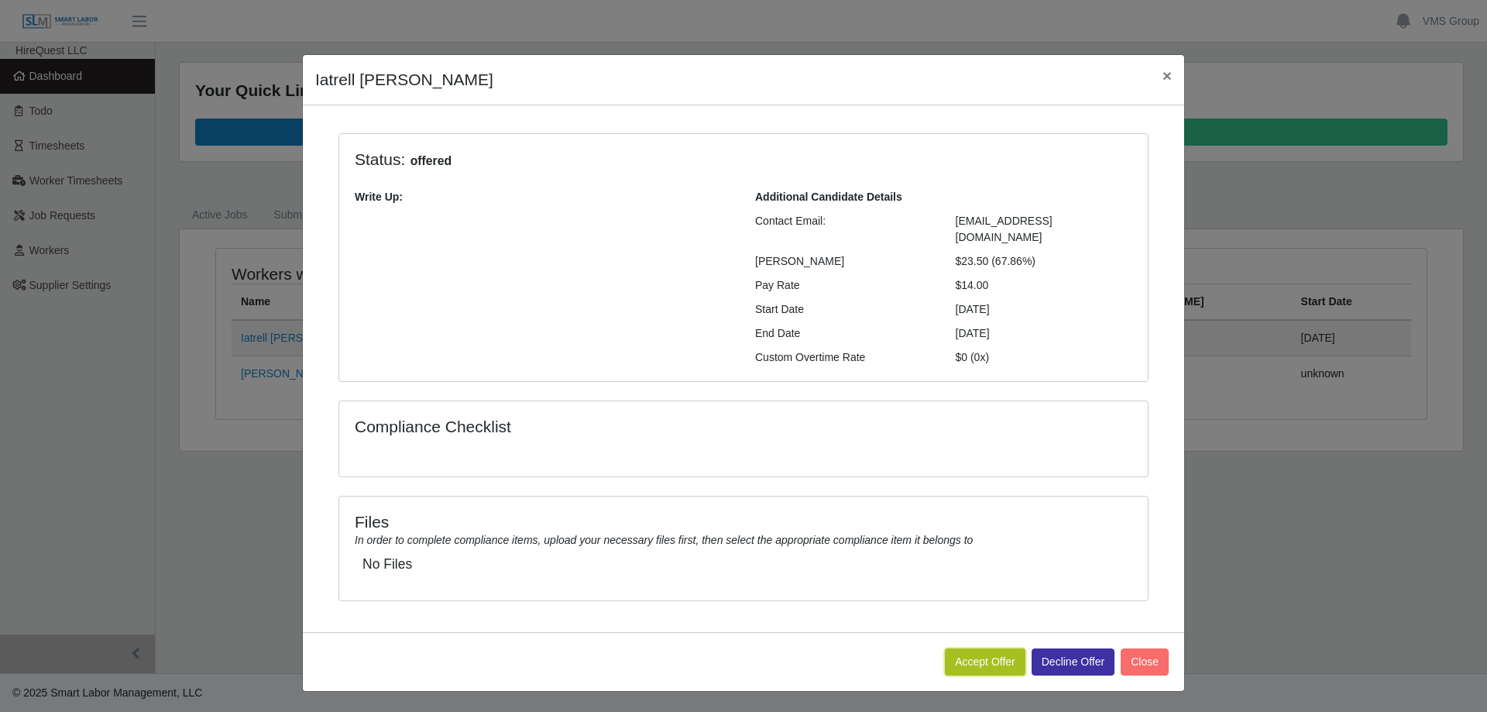
click at [960, 648] on button "Accept Offer" at bounding box center [985, 661] width 81 height 27
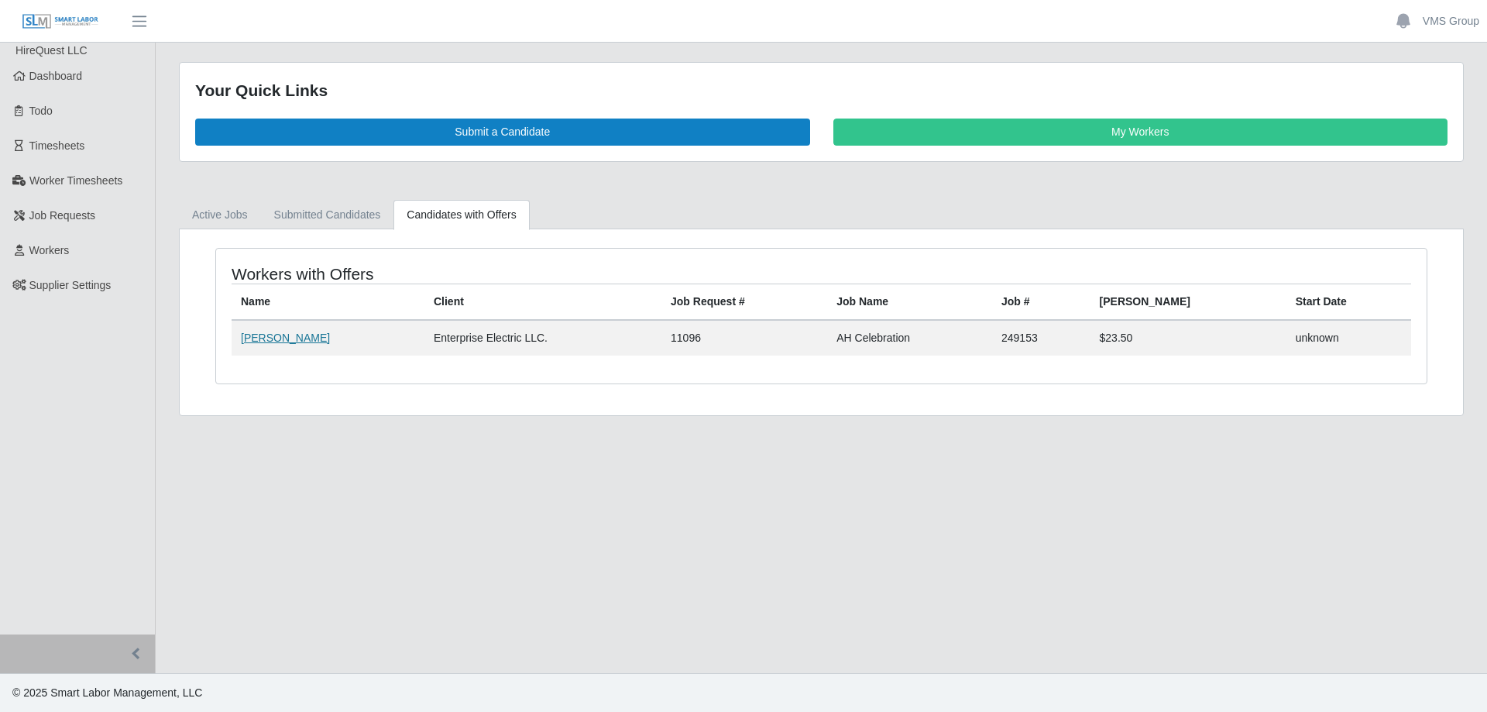
click at [307, 338] on link "[PERSON_NAME]" at bounding box center [285, 337] width 89 height 12
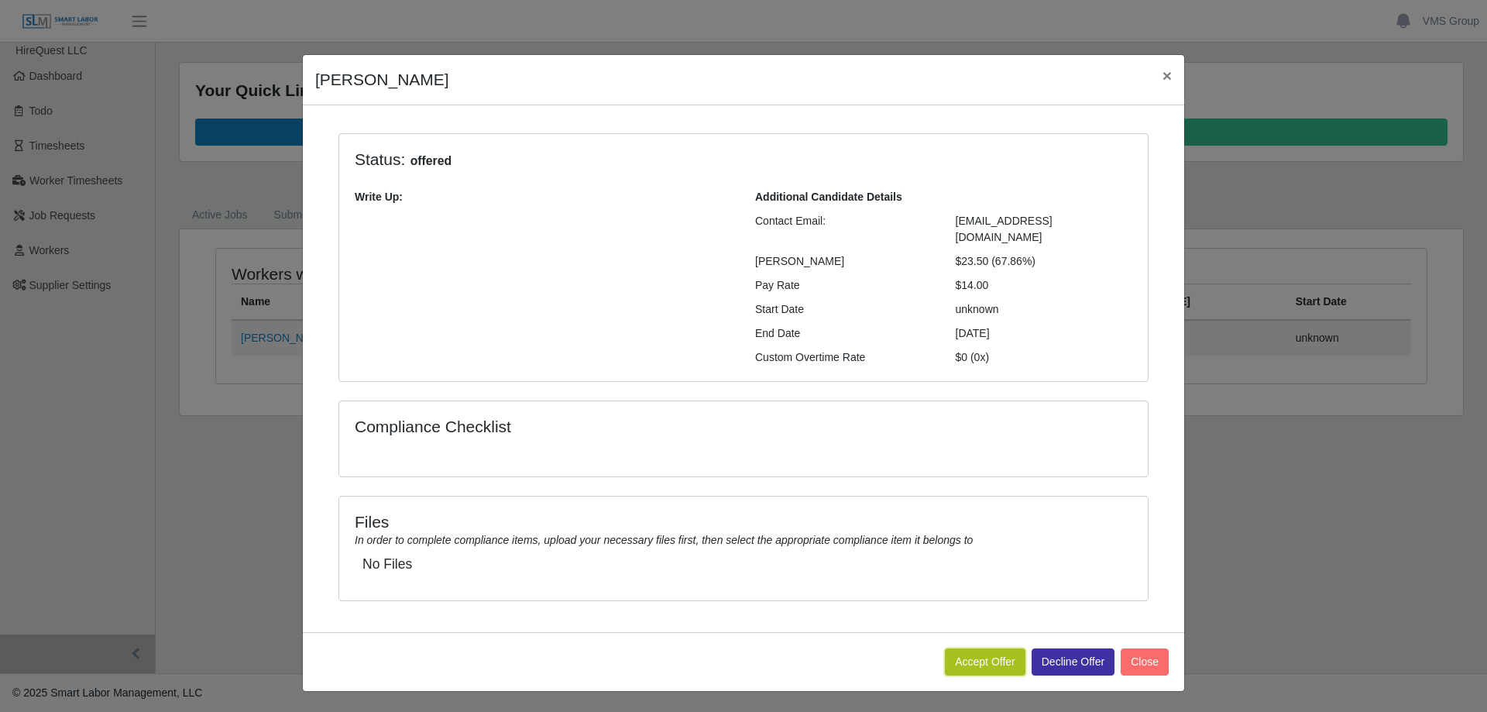
click at [945, 648] on button "Accept Offer" at bounding box center [985, 661] width 81 height 27
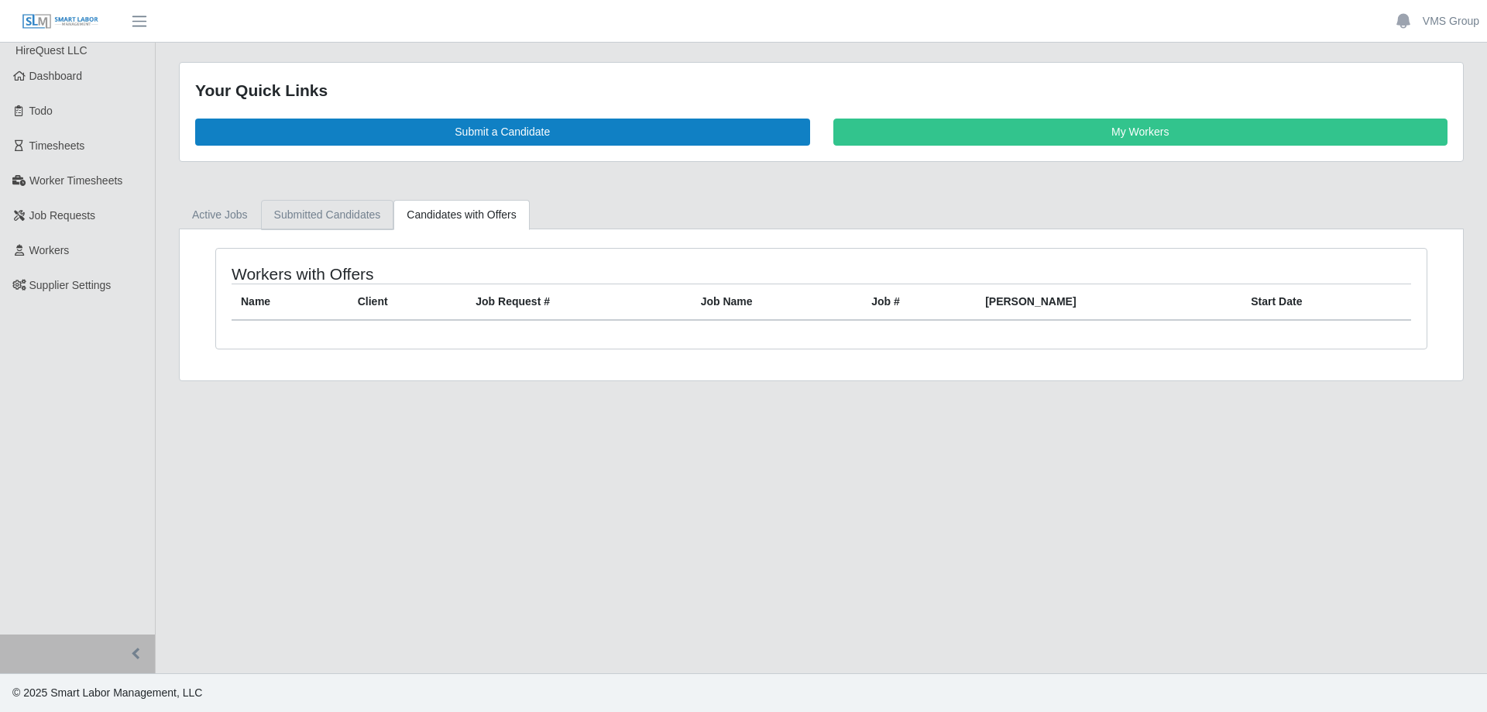
click at [309, 219] on link "Submitted Candidates" at bounding box center [327, 215] width 133 height 30
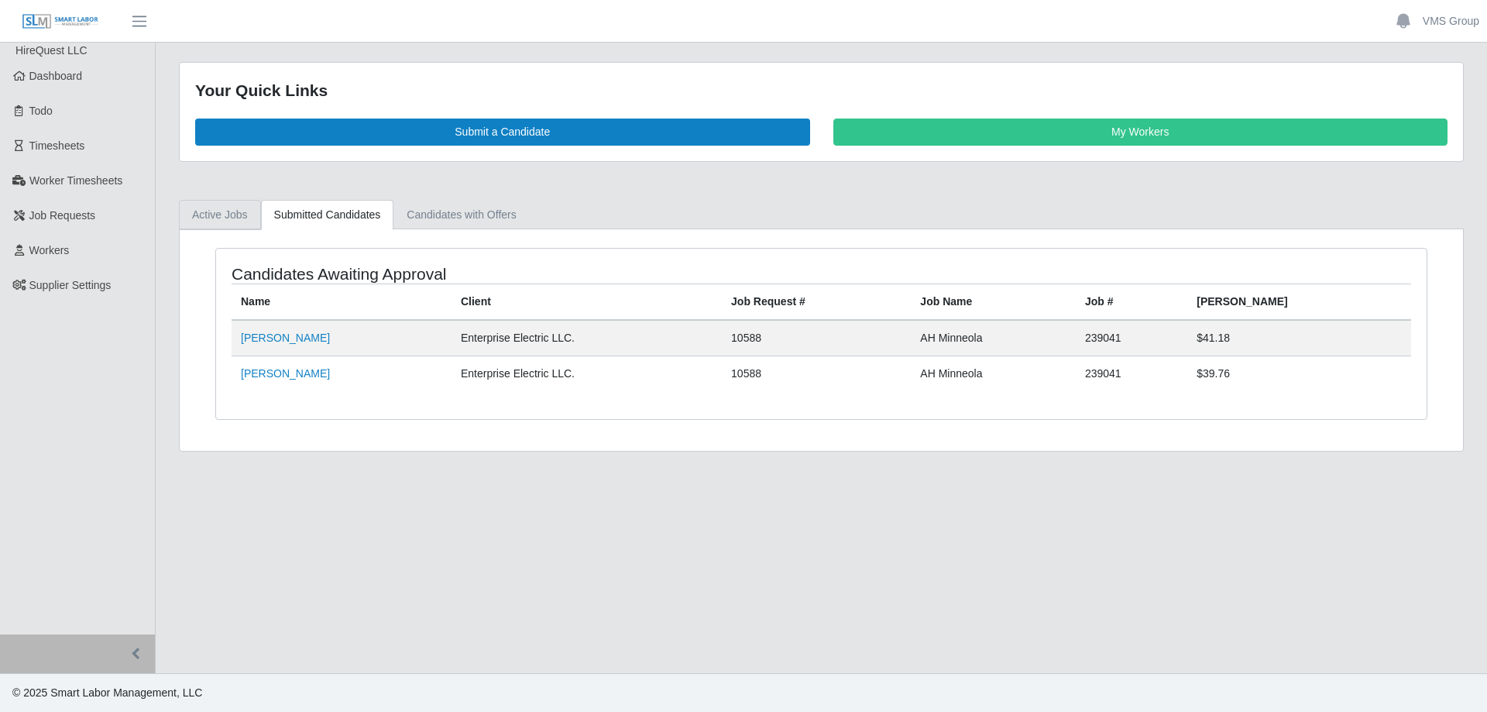
click at [202, 208] on link "Active Jobs" at bounding box center [220, 215] width 82 height 30
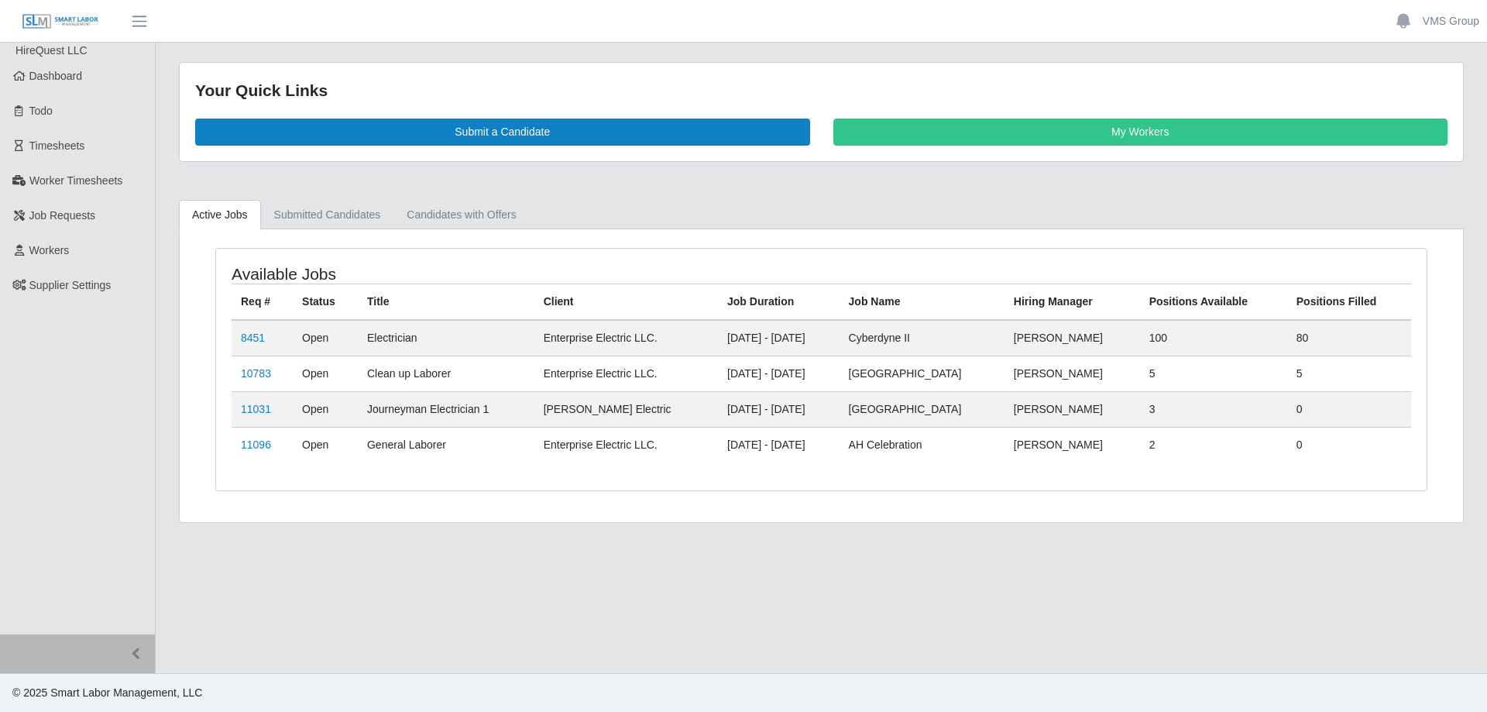
click at [899, 568] on main "Your Quick Links Submit a Candidate My Workers Active Jobs Submitted Candidates…" at bounding box center [821, 358] width 1331 height 630
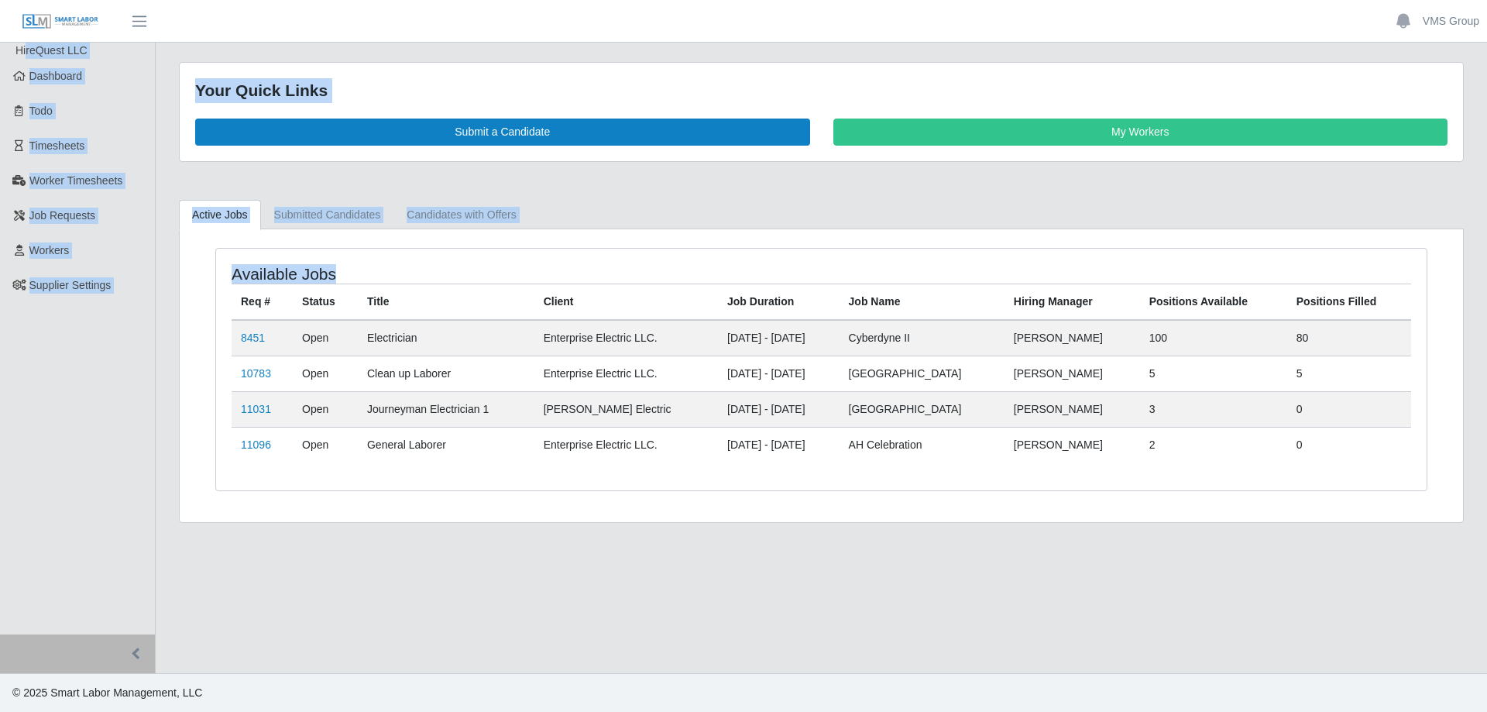
drag, startPoint x: 1086, startPoint y: 569, endPoint x: 740, endPoint y: 472, distance: 360.2
click at [31, 0] on html "VMS Group Account Settings Logout HireQuest LLC Dashboard Todo Timesheets Worke…" at bounding box center [743, 356] width 1487 height 712
click at [812, 500] on div "Available Jobs Req # Status Title Client Job Duration Job Name Hiring Manager P…" at bounding box center [821, 379] width 1235 height 262
drag, startPoint x: 1381, startPoint y: 568, endPoint x: 220, endPoint y: 53, distance: 1270.9
click at [189, 22] on div "VMS Group Account Settings Logout HireQuest LLC Dashboard Todo Timesheets Worke…" at bounding box center [743, 356] width 1487 height 712
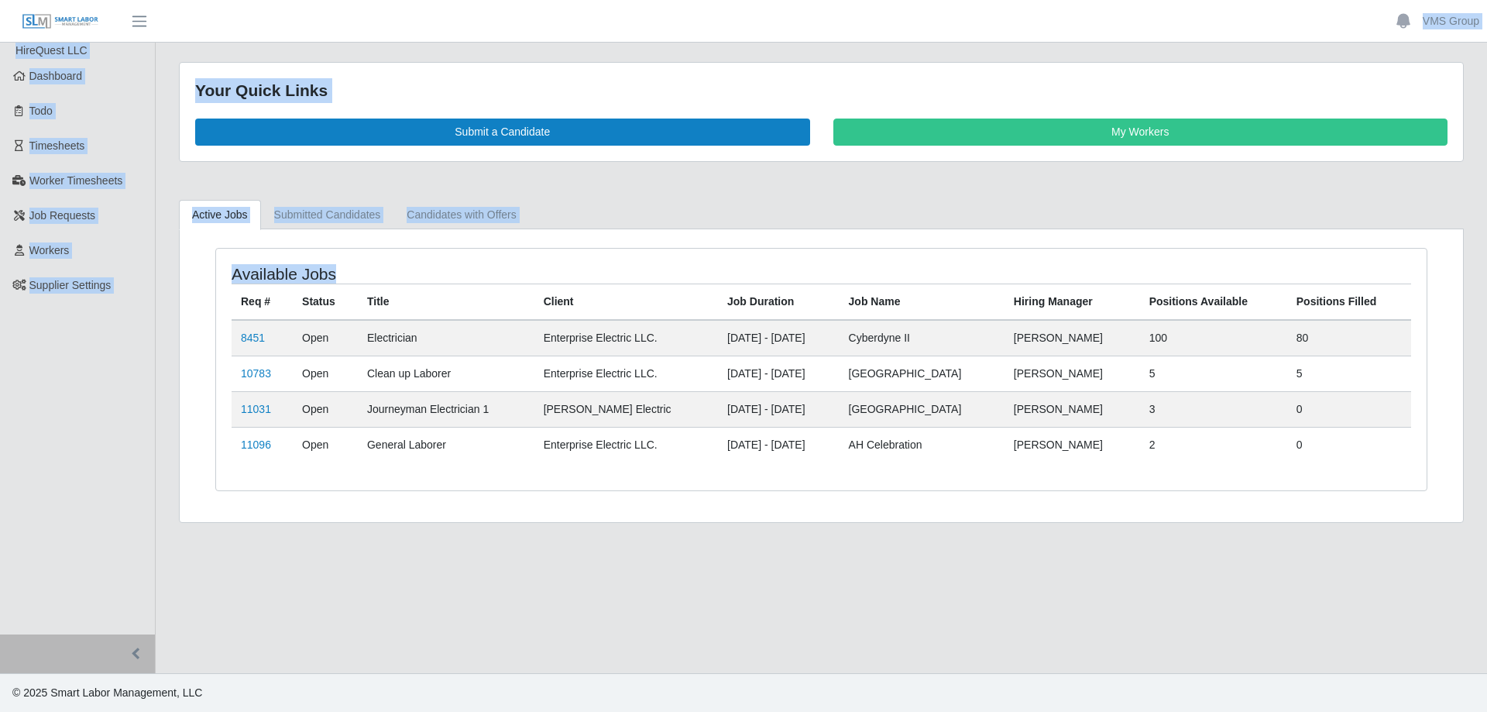
click at [1035, 582] on main "Your Quick Links Submit a Candidate My Workers Active Jobs Submitted Candidates…" at bounding box center [821, 358] width 1331 height 630
drag, startPoint x: 1068, startPoint y: 585, endPoint x: 119, endPoint y: -37, distance: 1134.6
click at [119, 0] on html "VMS Group Account Settings Logout HireQuest LLC Dashboard Todo Timesheets Worke…" at bounding box center [743, 356] width 1487 height 712
click at [879, 624] on main "Your Quick Links Submit a Candidate My Workers Active Jobs Submitted Candidates…" at bounding box center [821, 358] width 1331 height 630
drag, startPoint x: 1260, startPoint y: 581, endPoint x: 214, endPoint y: 112, distance: 1146.6
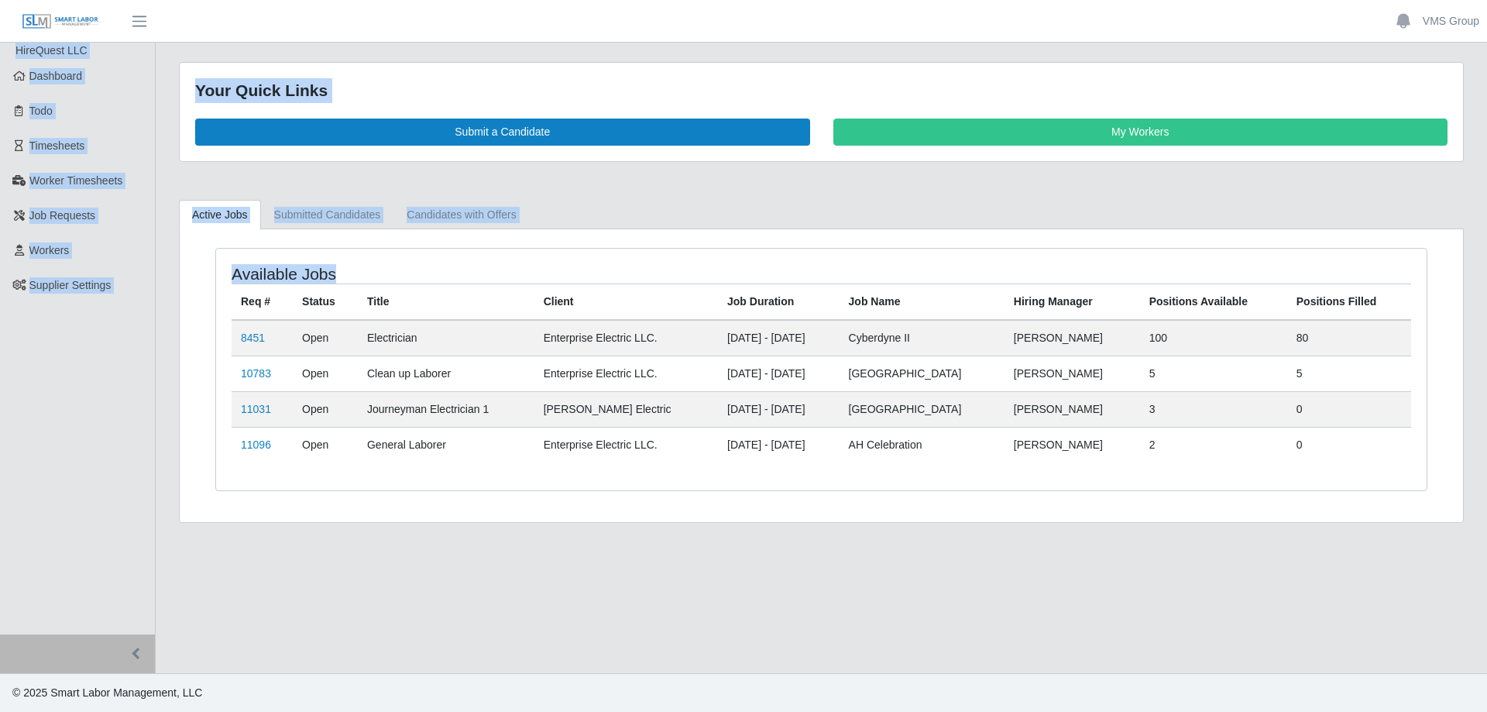
click at [0, 0] on html "VMS Group Account Settings Logout HireQuest LLC Dashboard Todo Timesheets Worke…" at bounding box center [743, 356] width 1487 height 712
click at [977, 619] on main "Your Quick Links Submit a Candidate My Workers Active Jobs Submitted Candidates…" at bounding box center [821, 358] width 1331 height 630
drag, startPoint x: 1232, startPoint y: 537, endPoint x: 21, endPoint y: 21, distance: 1316.3
click at [0, 0] on html "VMS Group Account Settings Logout HireQuest LLC Dashboard Todo Timesheets Worke…" at bounding box center [743, 356] width 1487 height 712
click at [808, 619] on main "Your Quick Links Submit a Candidate My Workers Active Jobs Submitted Candidates…" at bounding box center [821, 358] width 1331 height 630
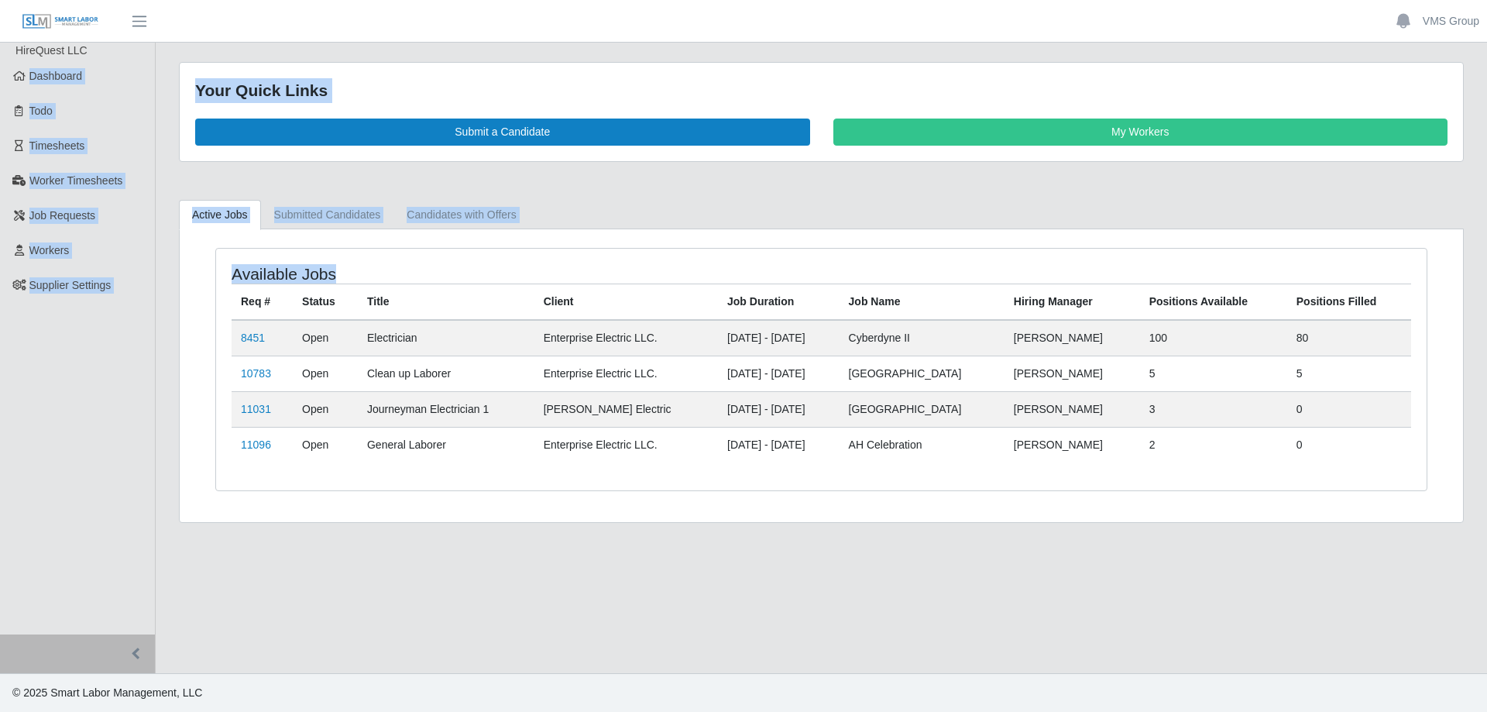
drag, startPoint x: 660, startPoint y: 597, endPoint x: -87, endPoint y: -19, distance: 967.6
click at [0, 0] on html "VMS Group Account Settings Logout HireQuest LLC Dashboard Todo Timesheets Worke…" at bounding box center [743, 356] width 1487 height 712
click at [733, 492] on div "Available Jobs Req # Status Title Client Job Duration Job Name Hiring Manager P…" at bounding box center [821, 379] width 1235 height 262
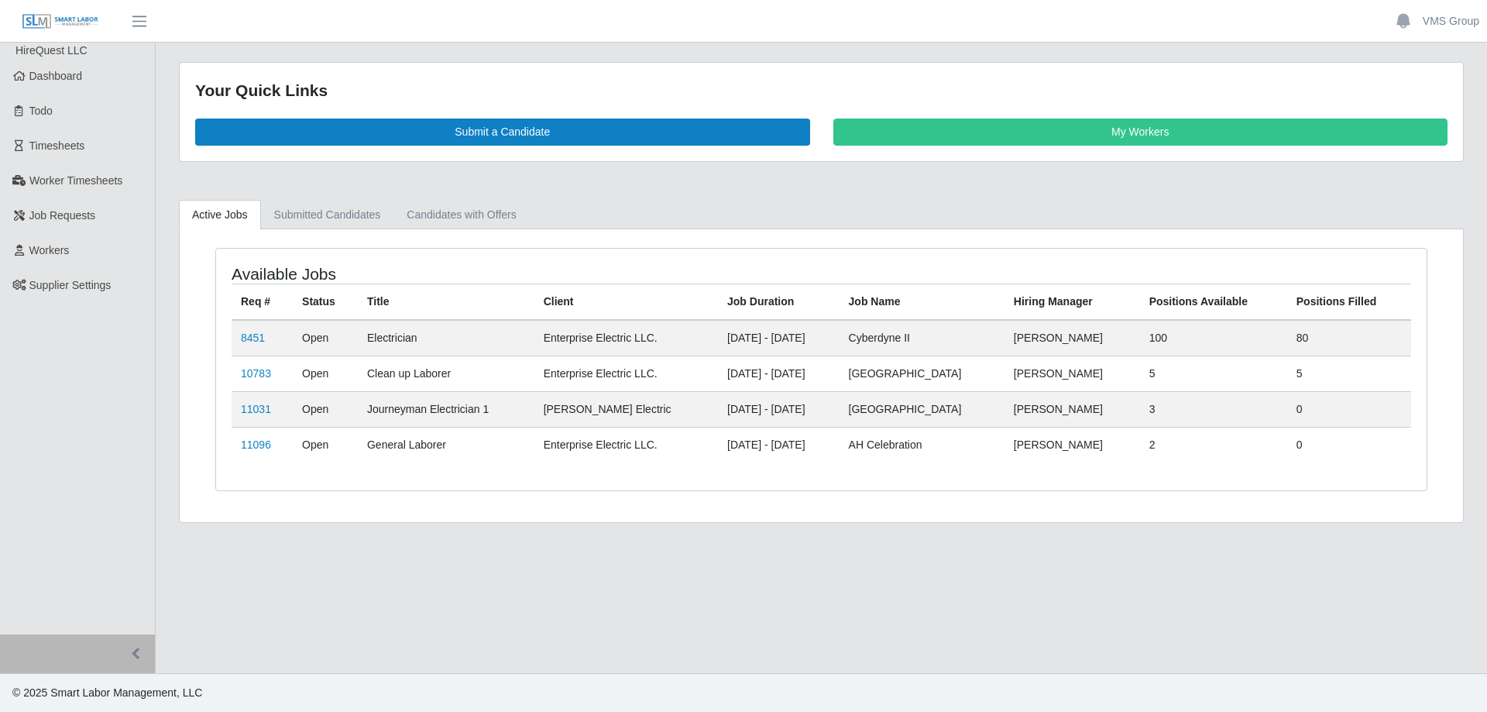
click at [678, 626] on main "Your Quick Links Submit a Candidate My Workers Active Jobs Submitted Candidates…" at bounding box center [821, 358] width 1331 height 630
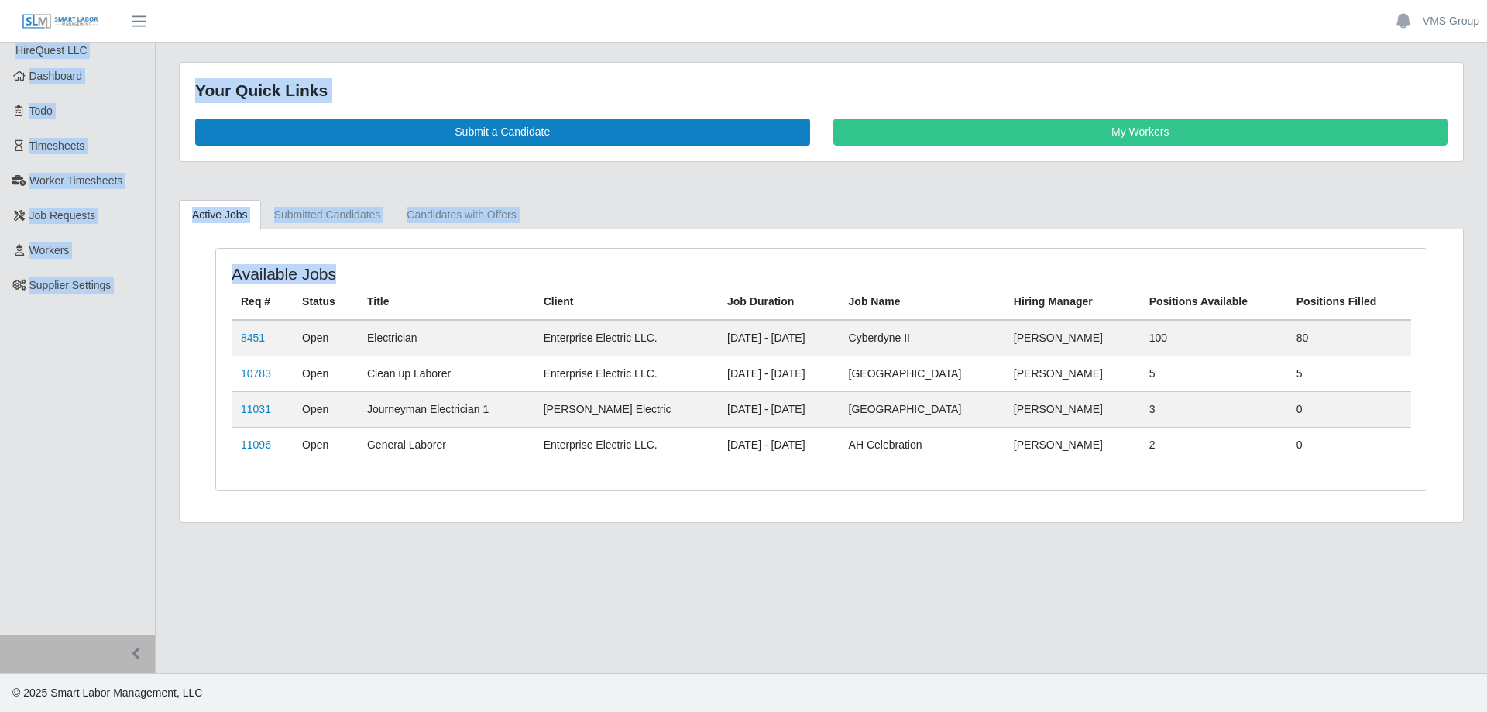
drag, startPoint x: 507, startPoint y: 637, endPoint x: -88, endPoint y: -94, distance: 942.8
click at [0, 0] on html "VMS Group Account Settings Logout HireQuest LLC Dashboard Todo Timesheets Worke…" at bounding box center [743, 356] width 1487 height 712
click at [685, 545] on main "Your Quick Links Submit a Candidate My Workers Active Jobs Submitted Candidates…" at bounding box center [821, 358] width 1331 height 630
drag, startPoint x: 373, startPoint y: 201, endPoint x: 23, endPoint y: -86, distance: 452.8
click at [23, 0] on html "VMS Group Account Settings Logout HireQuest LLC Dashboard Todo Timesheets Worke…" at bounding box center [743, 356] width 1487 height 712
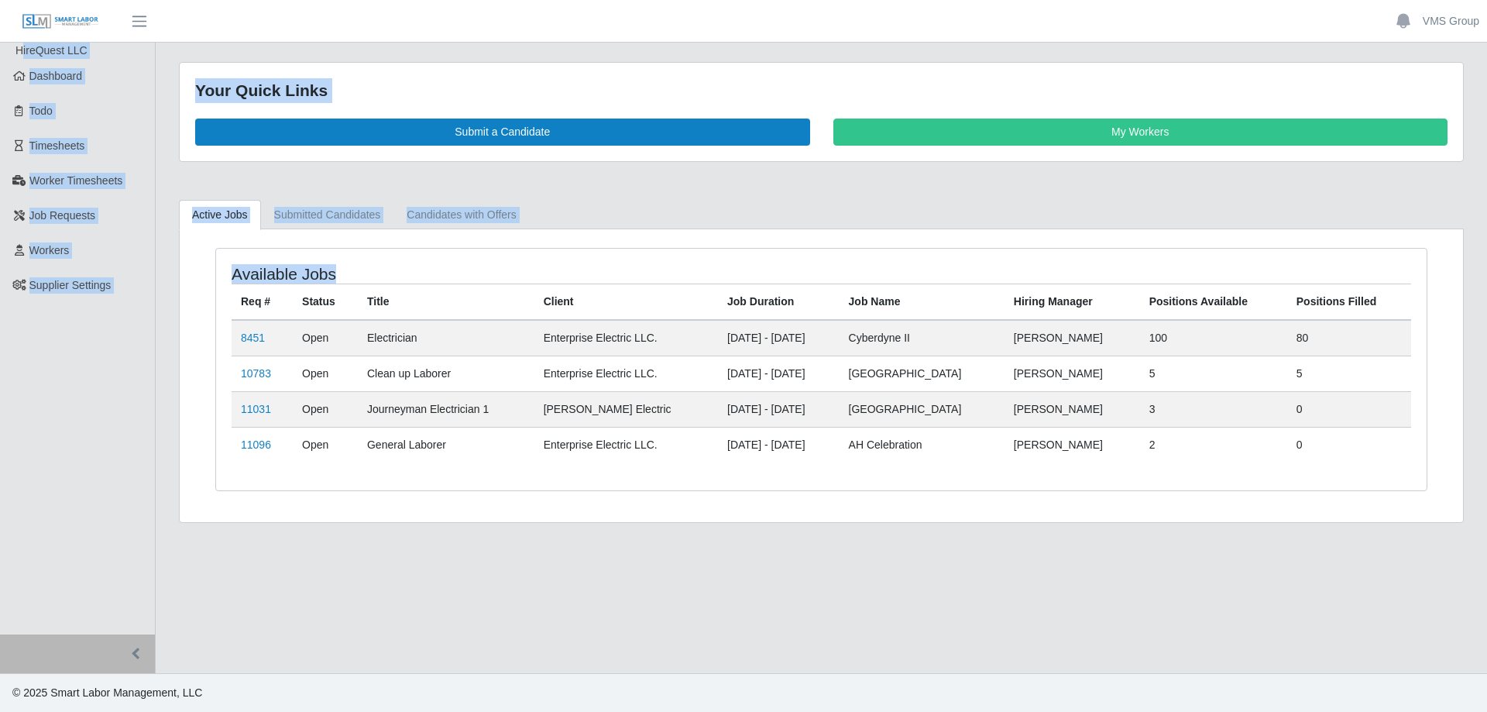
click at [862, 527] on main "Your Quick Links Submit a Candidate My Workers Active Jobs Submitted Candidates…" at bounding box center [821, 358] width 1331 height 630
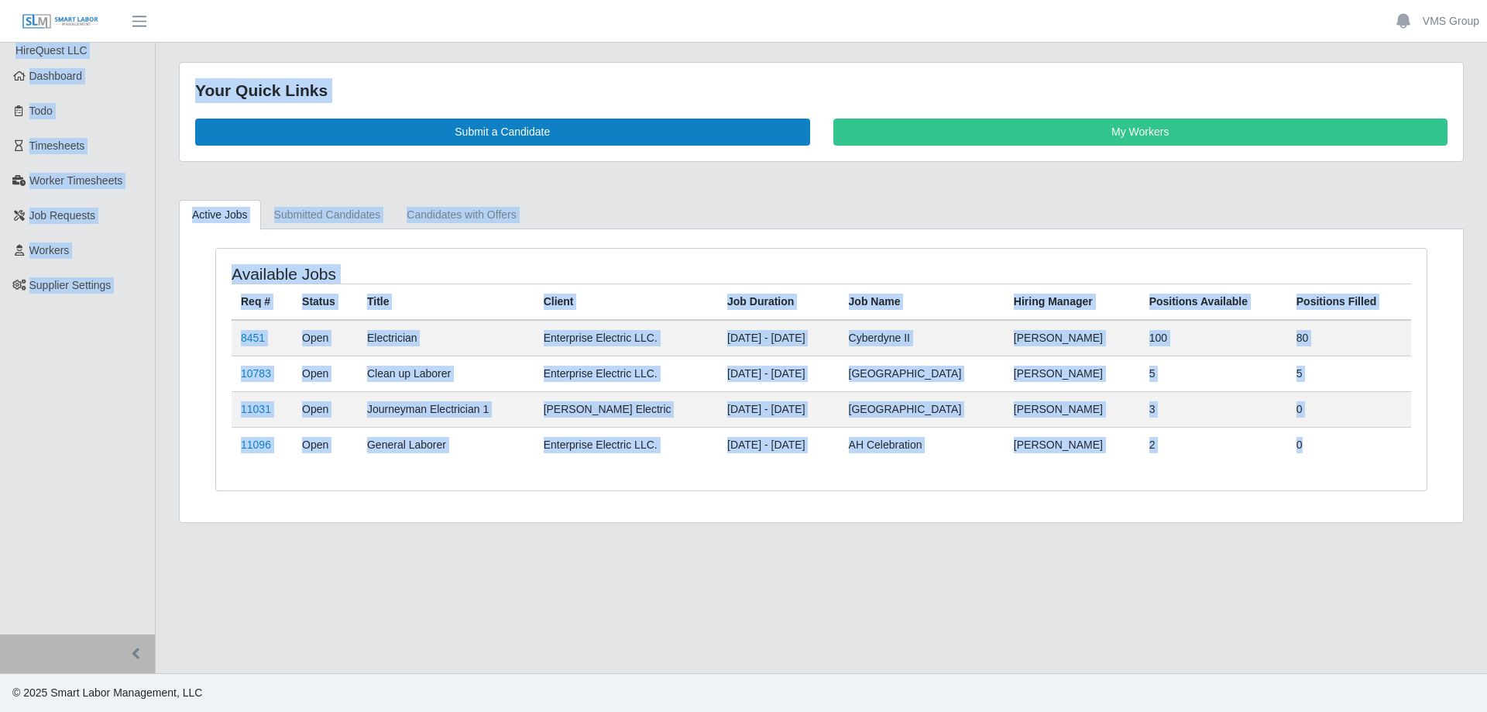
drag, startPoint x: 1347, startPoint y: 448, endPoint x: 911, endPoint y: 451, distance: 435.2
click at [19, 0] on html "VMS Group Account Settings Logout HireQuest LLC Dashboard Todo Timesheets Worke…" at bounding box center [743, 356] width 1487 height 712
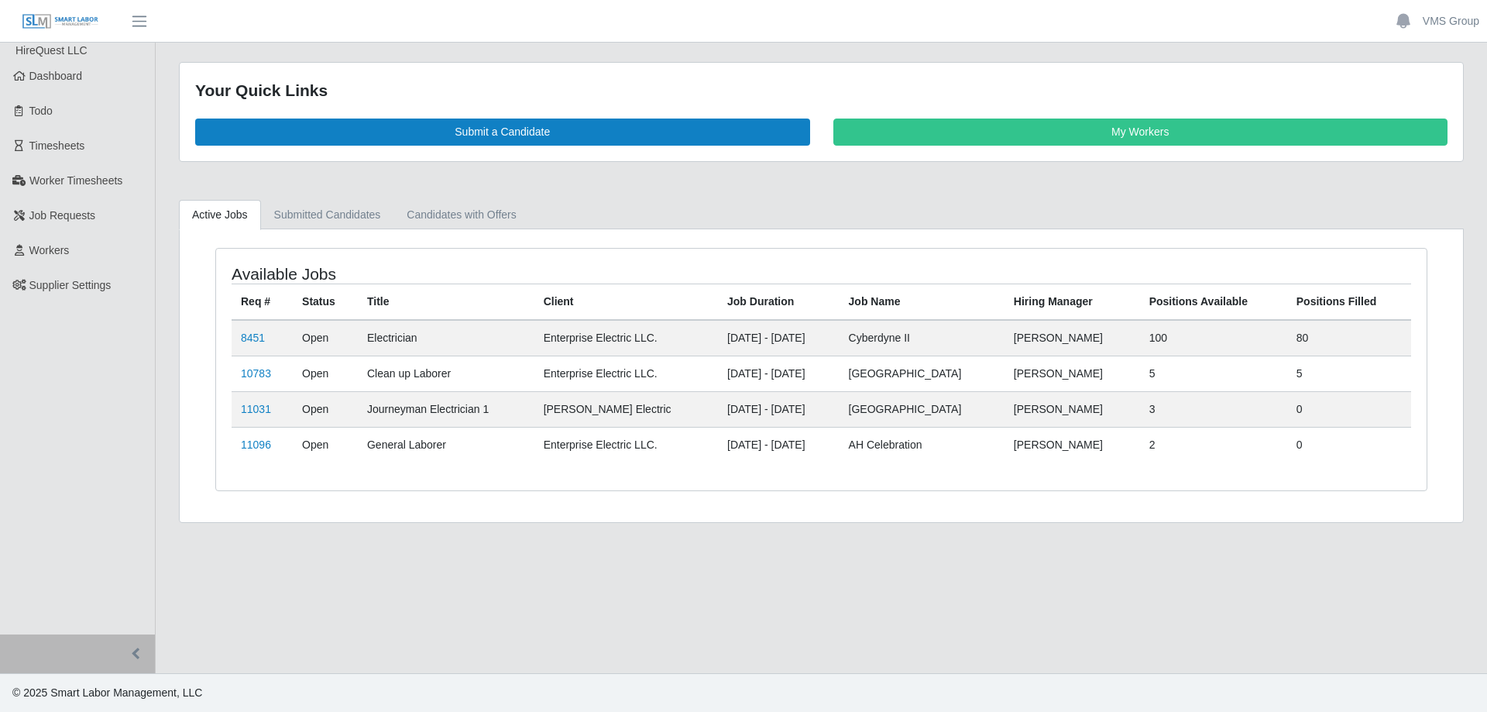
drag, startPoint x: 1072, startPoint y: 650, endPoint x: 1100, endPoint y: 601, distance: 55.8
click at [1074, 650] on main "Your Quick Links Submit a Candidate My Workers Active Jobs Submitted Candidates…" at bounding box center [821, 358] width 1331 height 630
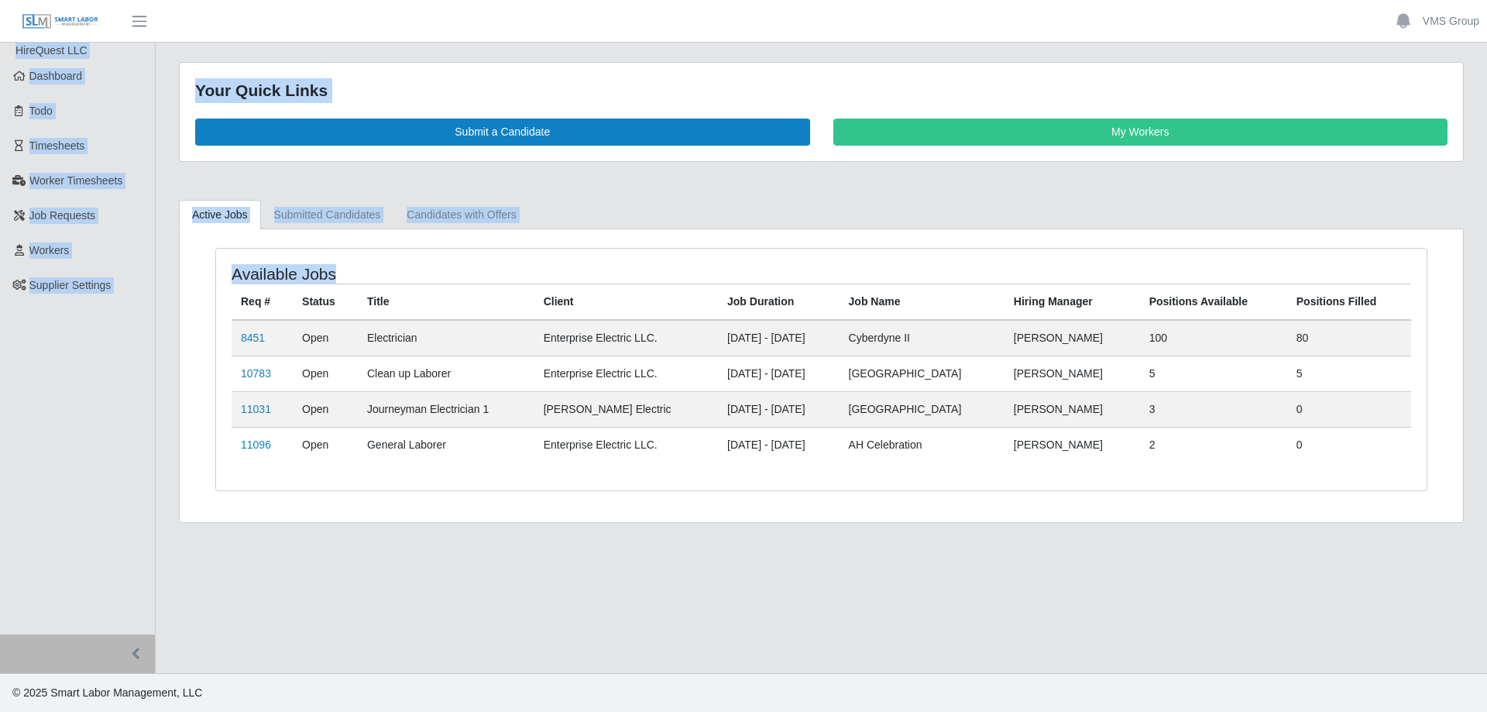
drag, startPoint x: 970, startPoint y: 492, endPoint x: 2, endPoint y: -91, distance: 1131.1
click at [2, 0] on html "VMS Group Account Settings Logout HireQuest LLC Dashboard Todo Timesheets Worke…" at bounding box center [743, 356] width 1487 height 712
click at [911, 635] on main "Your Quick Links Submit a Candidate My Workers Active Jobs Submitted Candidates…" at bounding box center [821, 358] width 1331 height 630
